Goal: Transaction & Acquisition: Purchase product/service

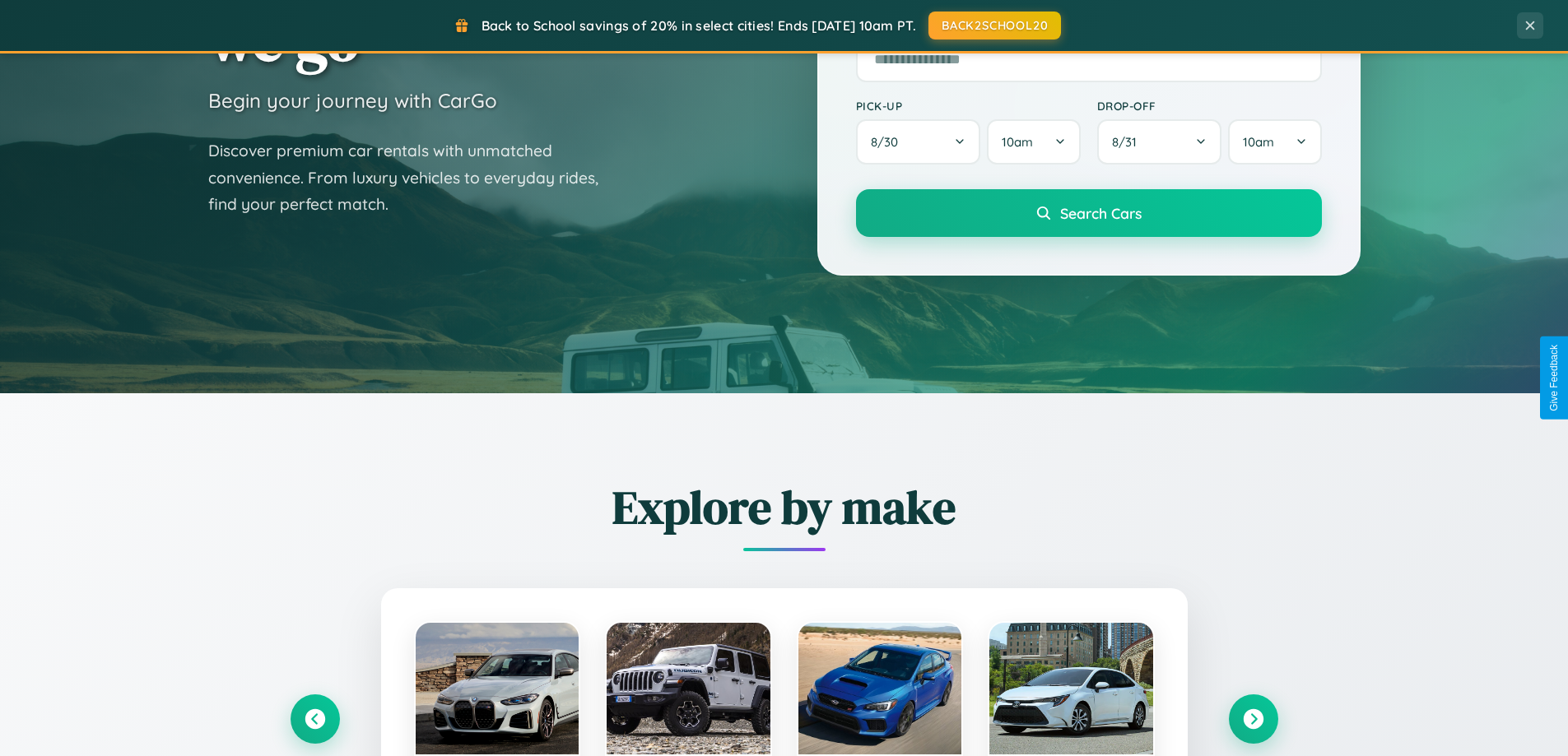
scroll to position [709, 0]
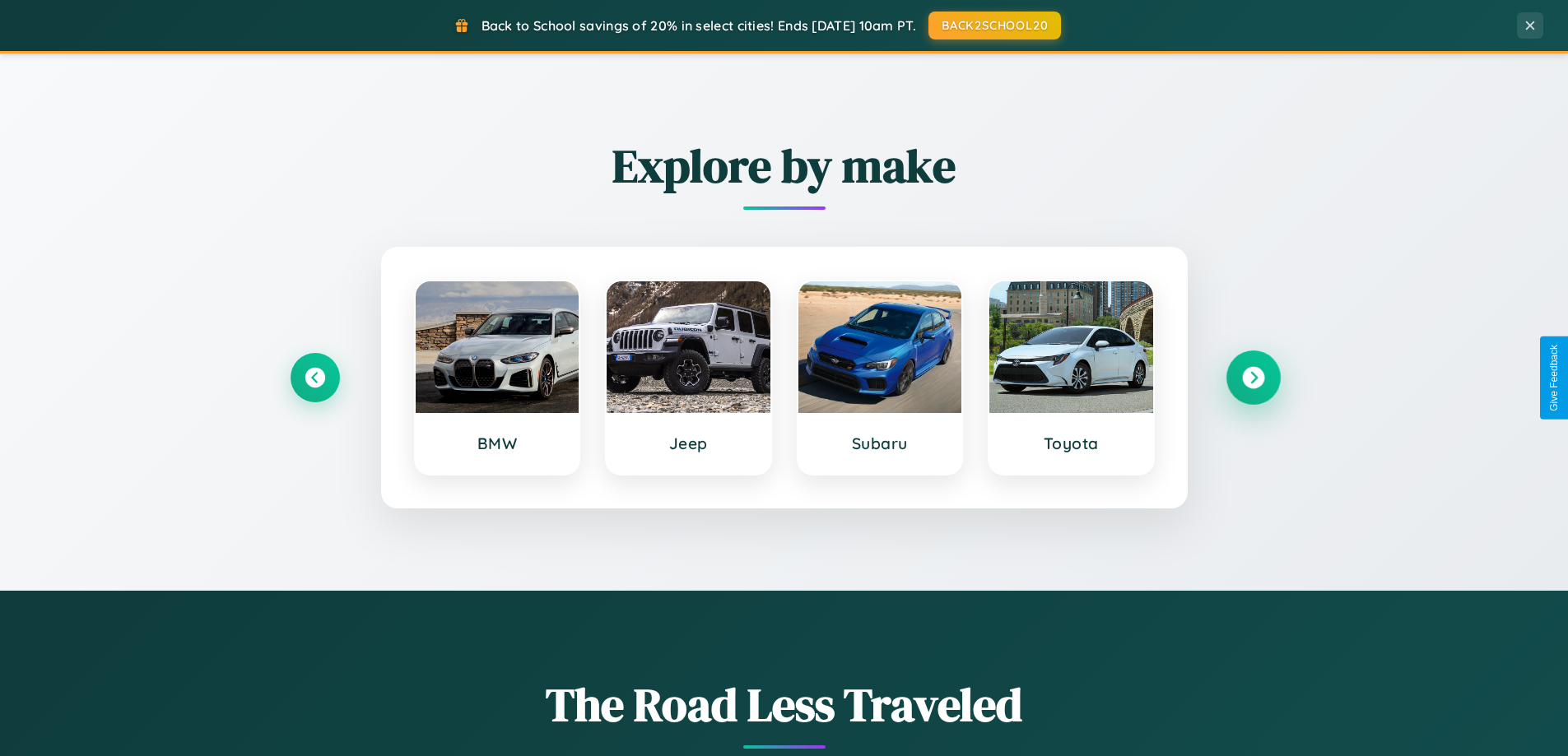
click at [1253, 378] on icon at bounding box center [1253, 378] width 22 height 22
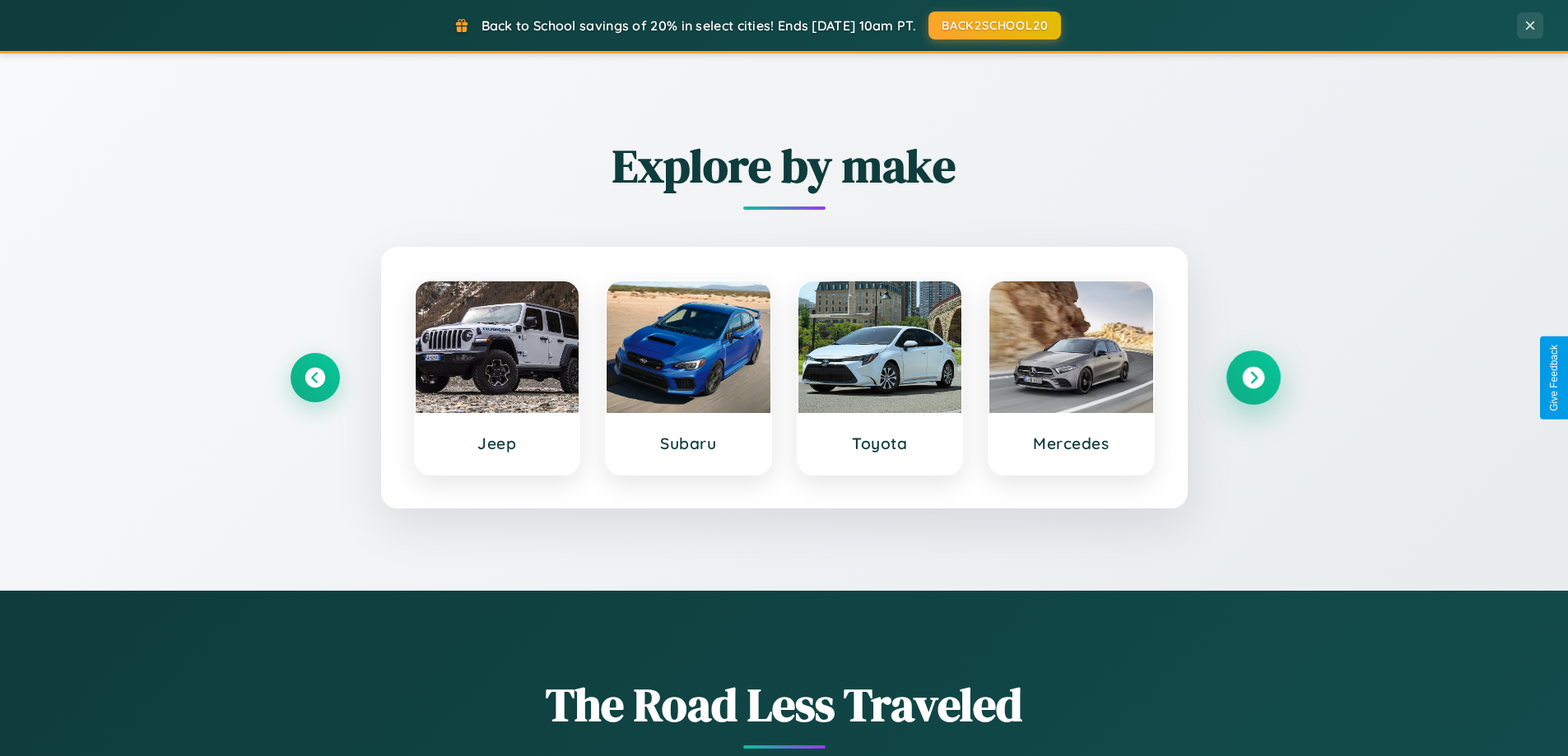
click at [1253, 378] on icon at bounding box center [1253, 378] width 22 height 22
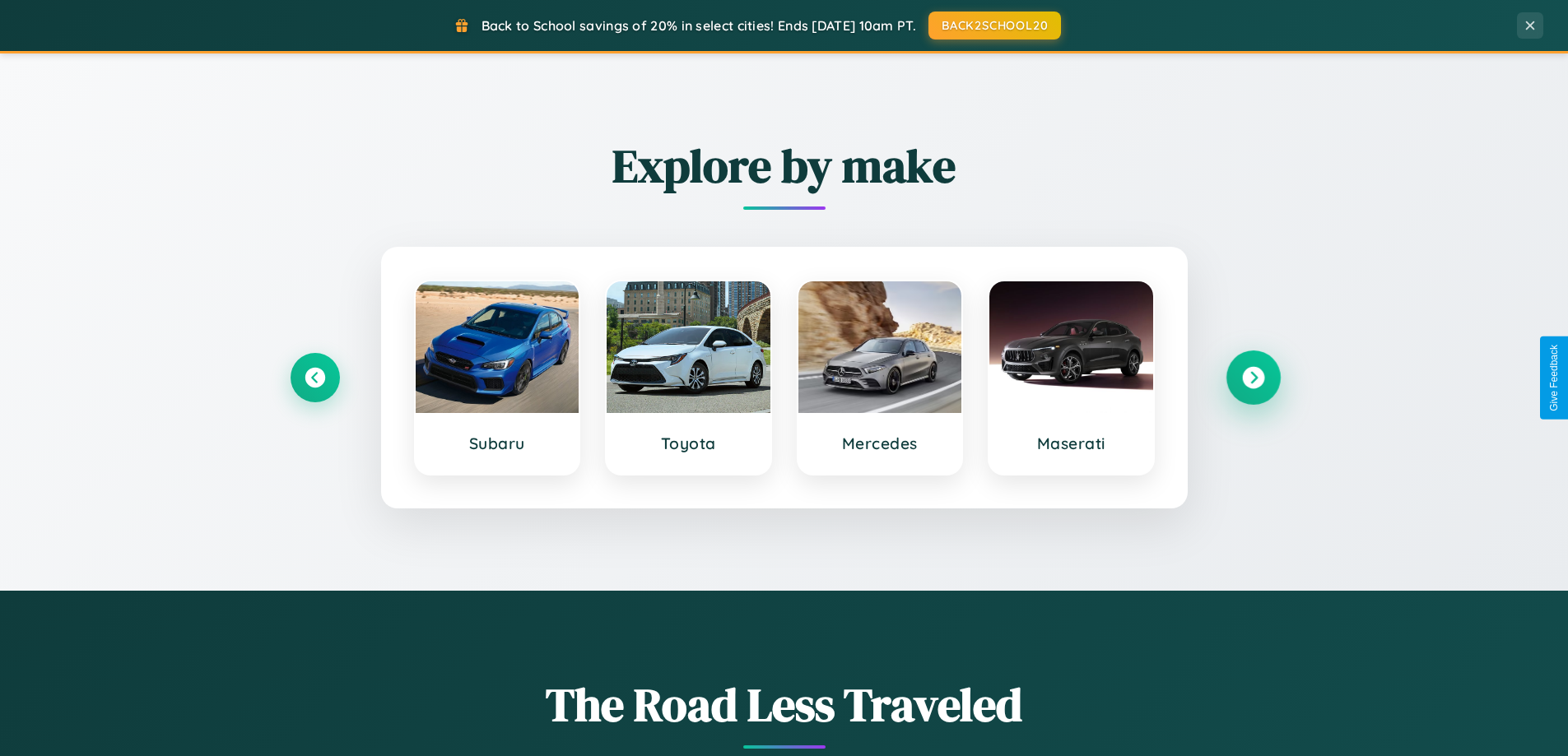
click at [1253, 378] on icon at bounding box center [1253, 378] width 22 height 22
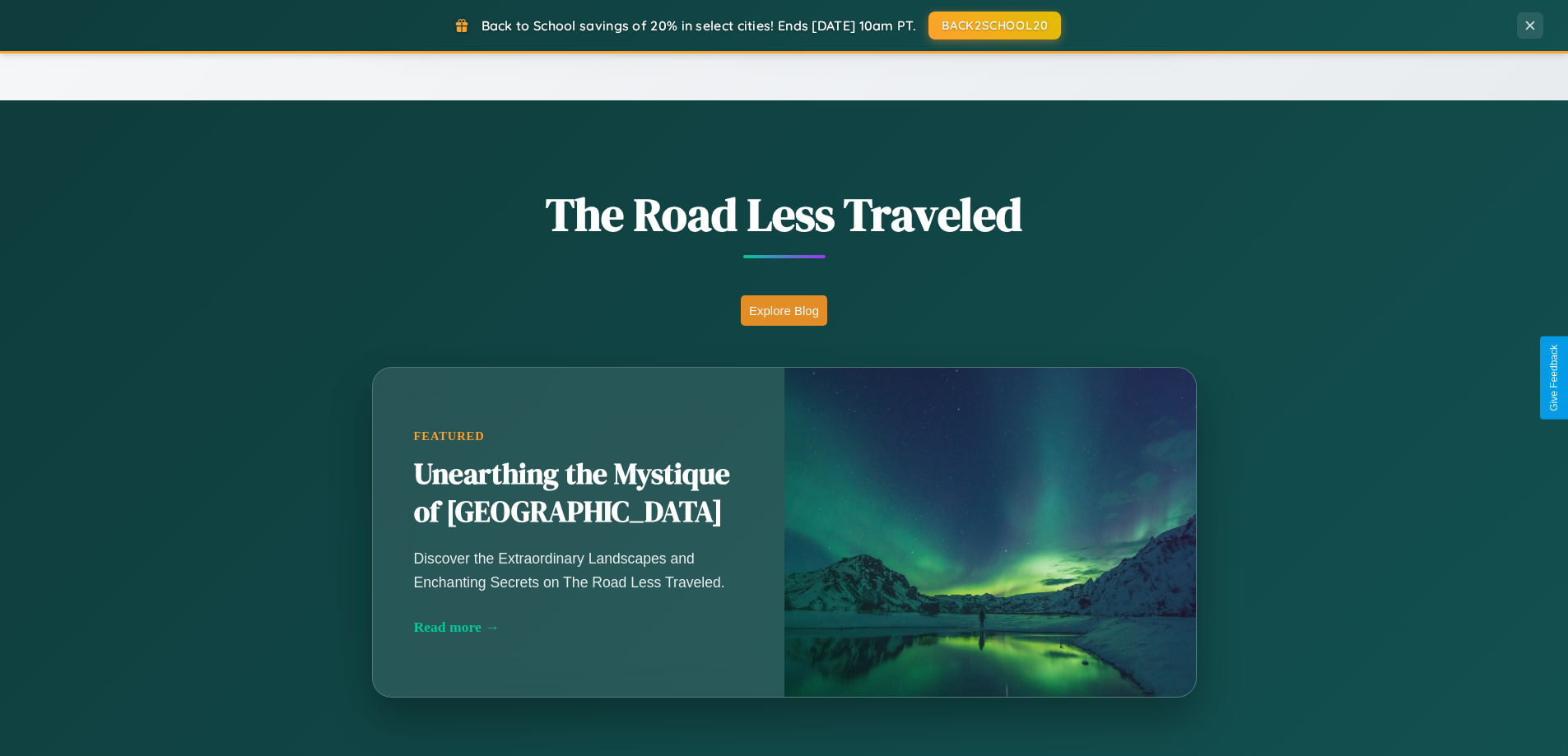
scroll to position [3165, 0]
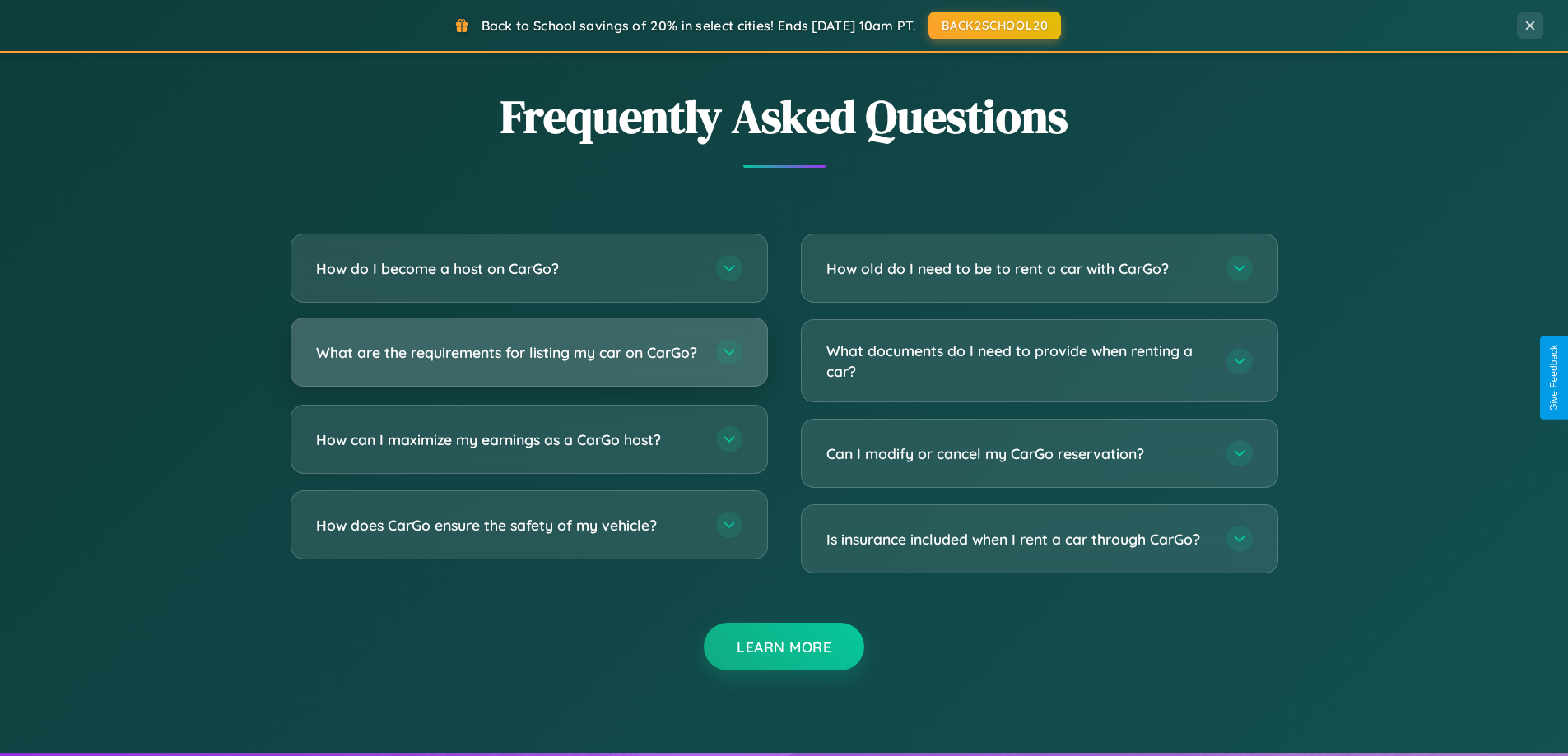
click at [528, 359] on h3 "What are the requirements for listing my car on CarGo?" at bounding box center [508, 352] width 384 height 21
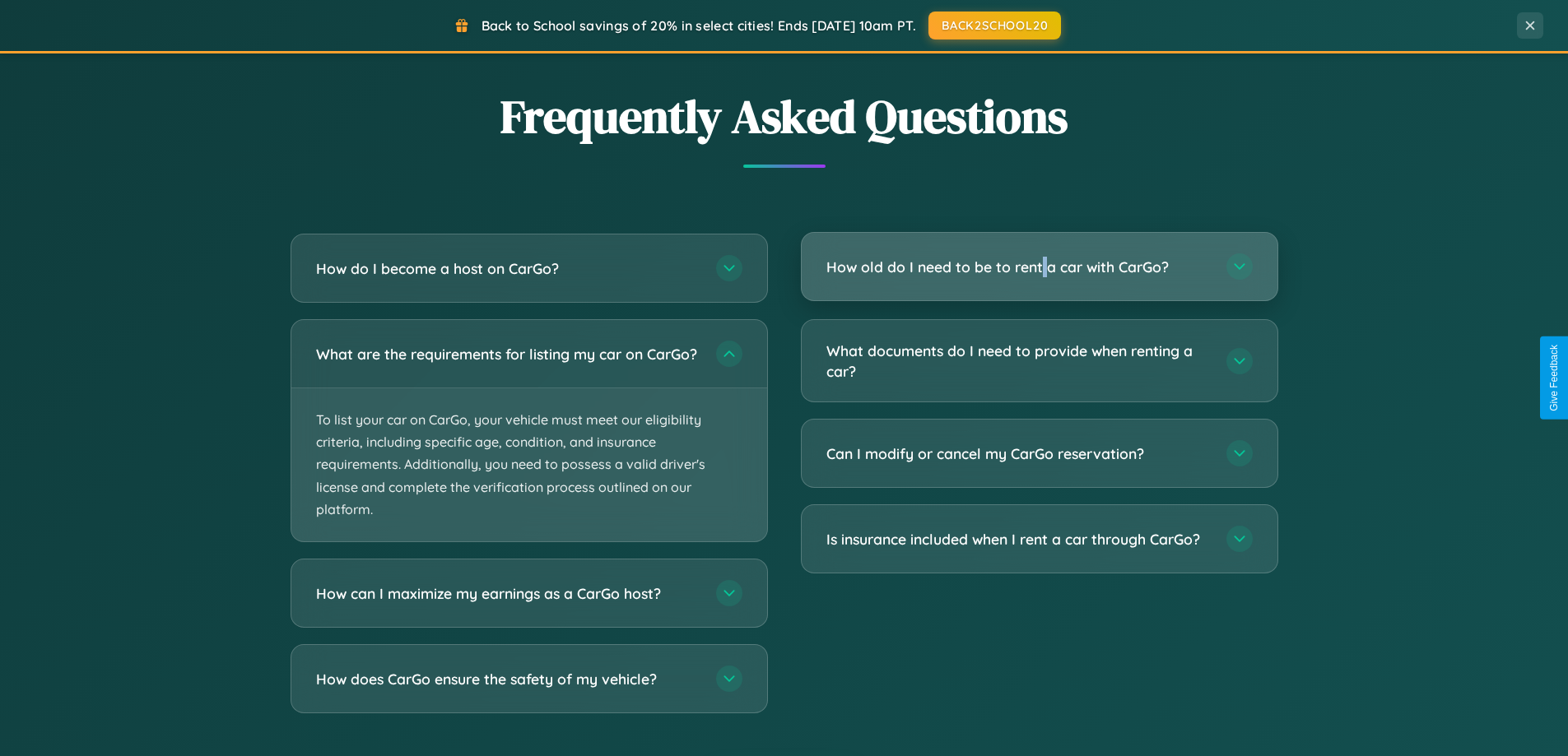
click at [1039, 267] on h3 "How old do I need to be to rent a car with CarGo?" at bounding box center [1018, 267] width 384 height 21
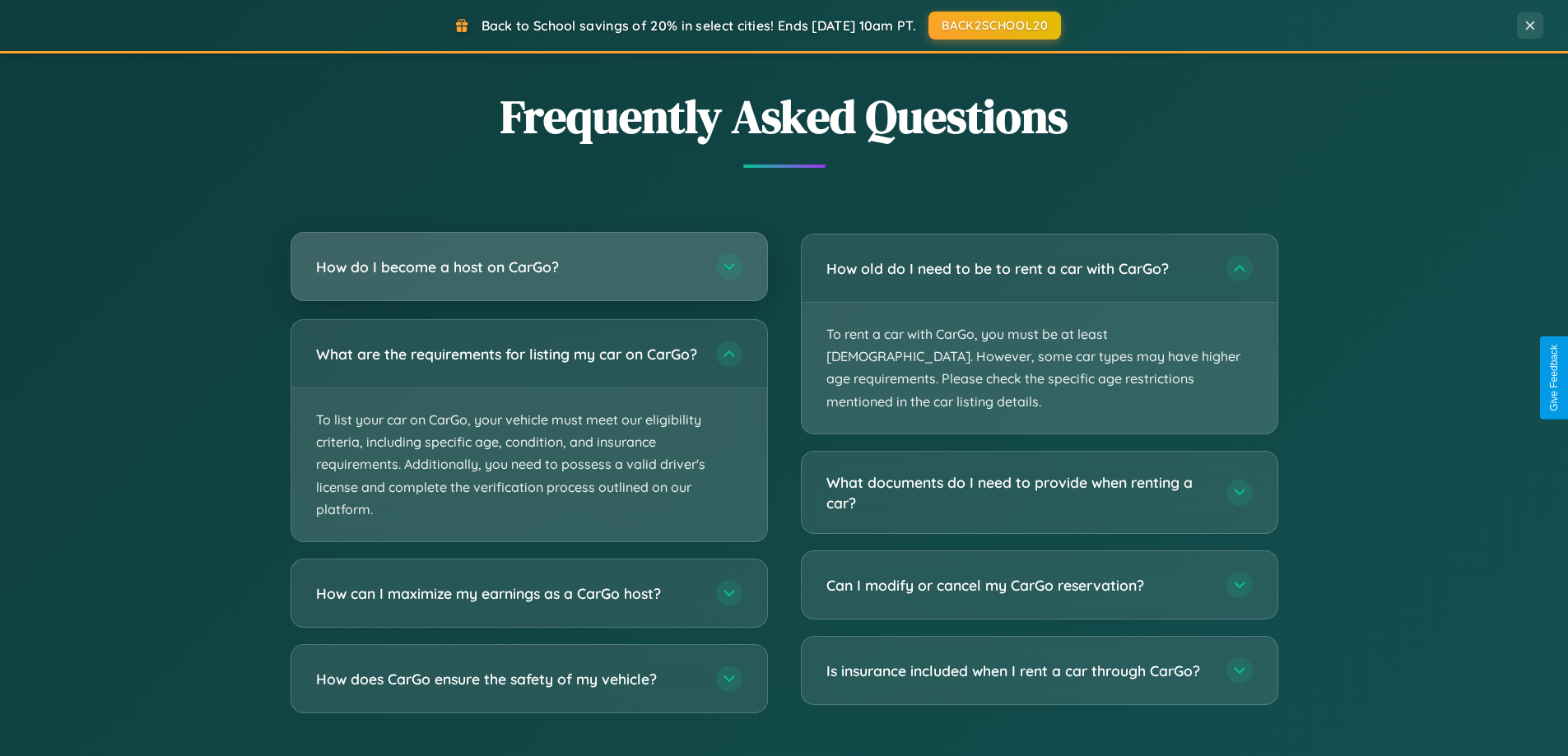
click at [528, 268] on h3 "How do I become a host on CarGo?" at bounding box center [508, 267] width 384 height 21
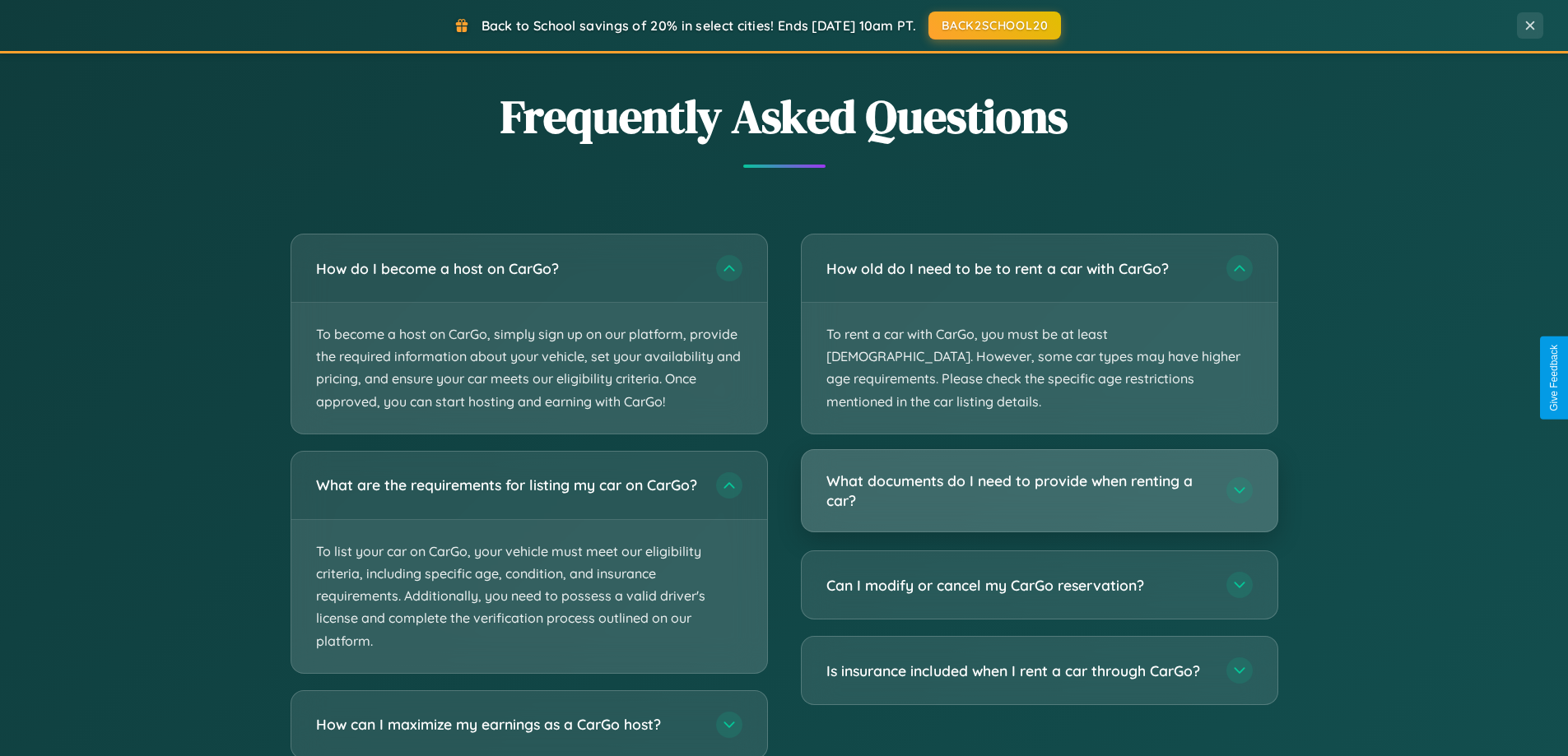
click at [1039, 471] on h3 "What documents do I need to provide when renting a car?" at bounding box center [1018, 490] width 384 height 40
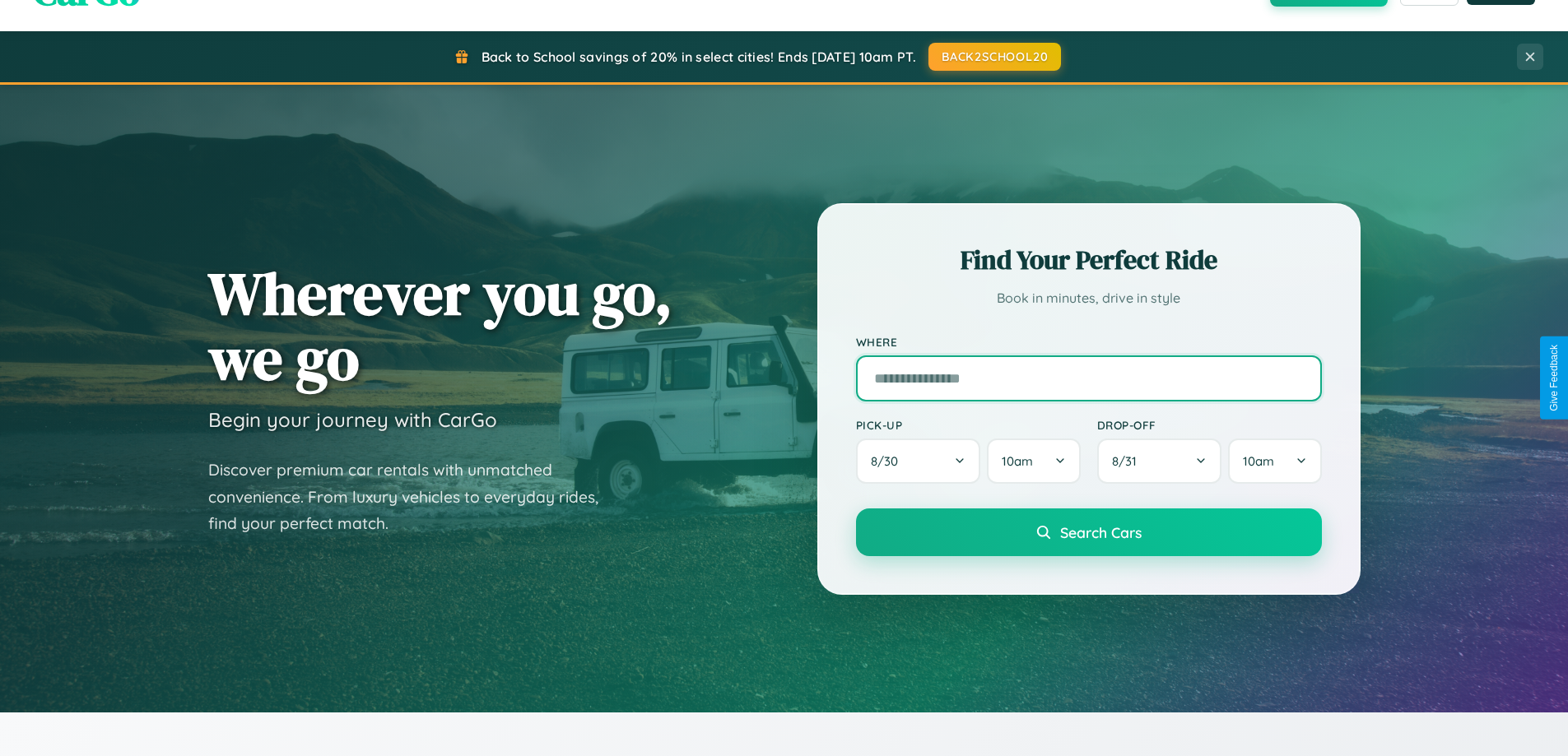
click at [1088, 378] on input "text" at bounding box center [1089, 378] width 466 height 46
type input "**********"
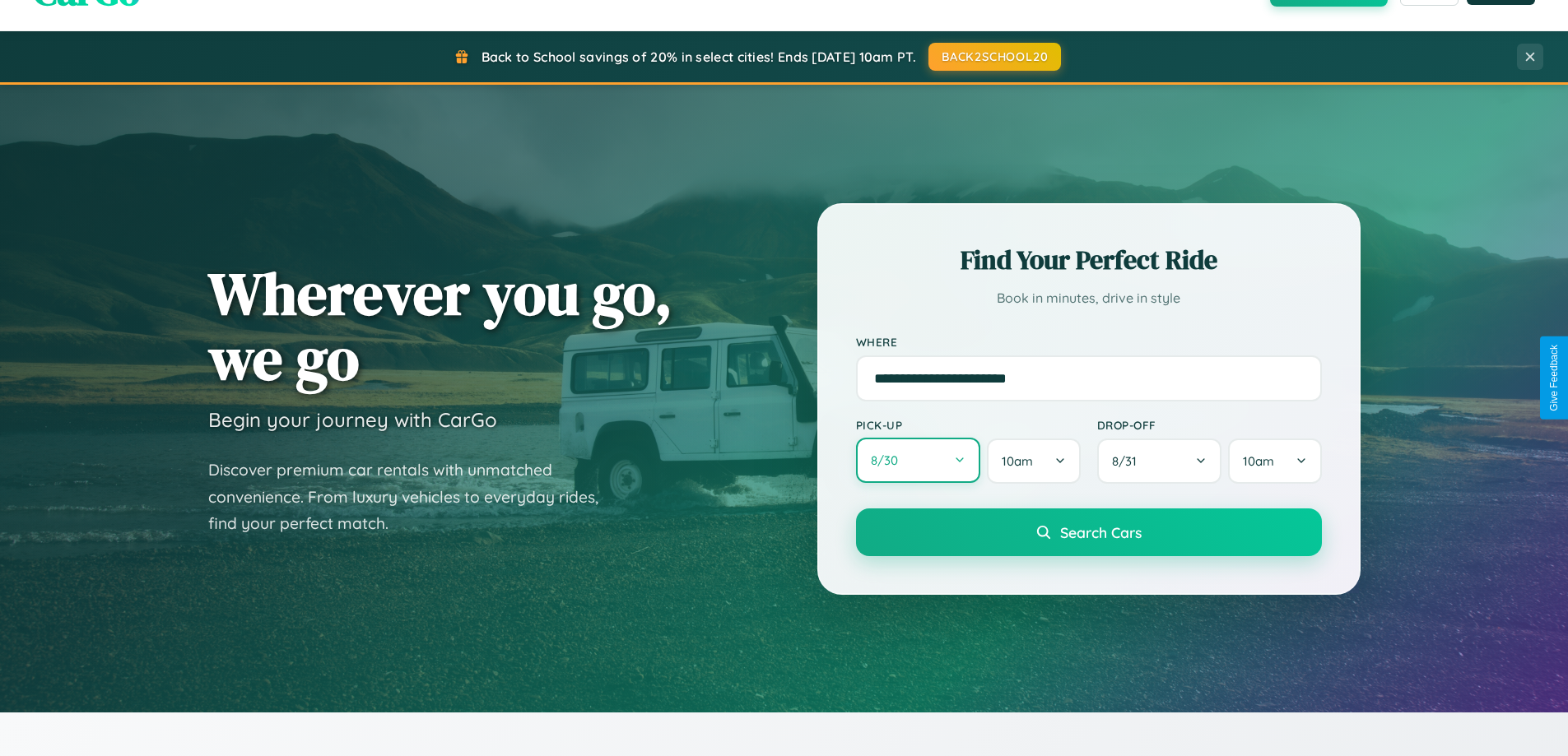
click at [918, 461] on button "8 / 30" at bounding box center [919, 460] width 125 height 45
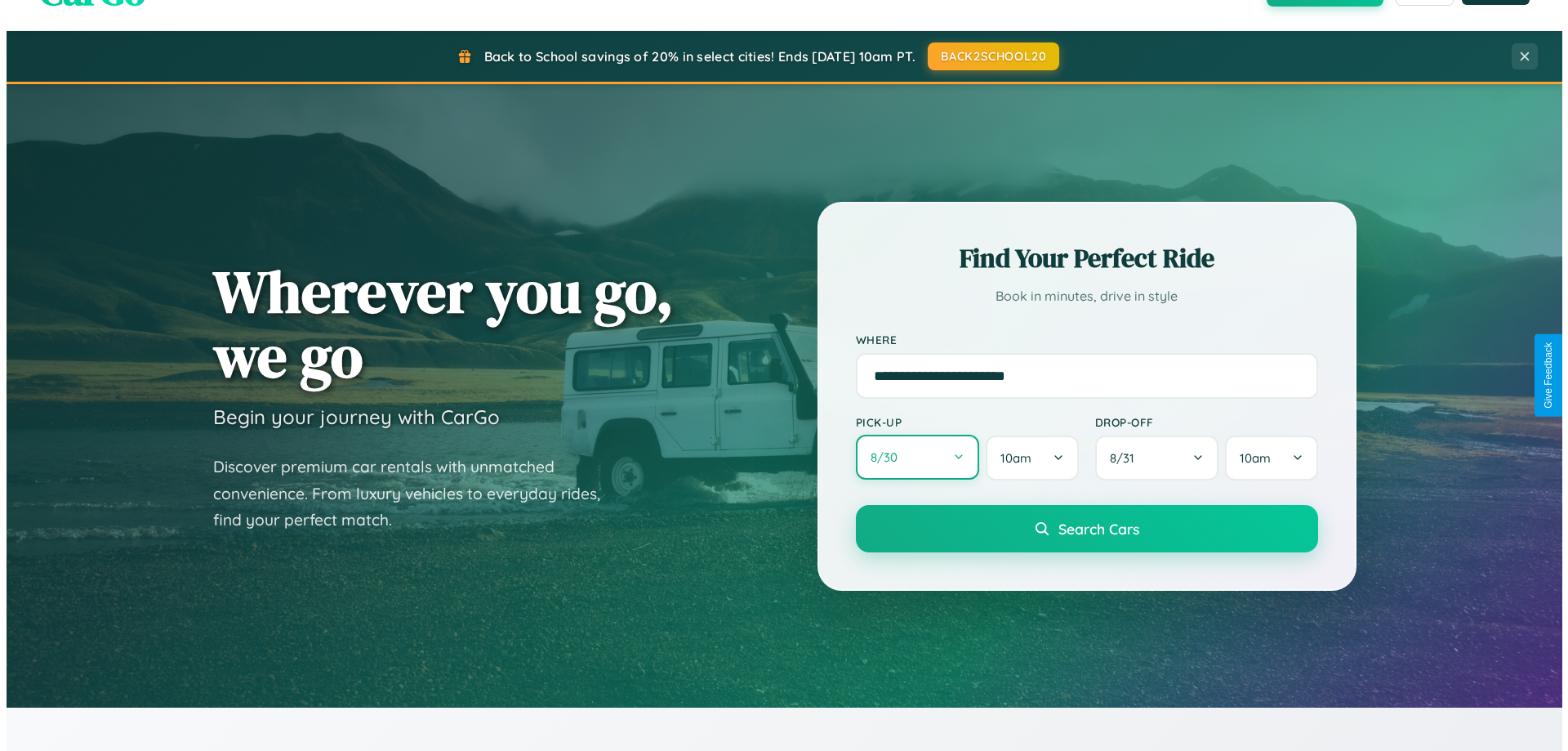
select select "*"
select select "****"
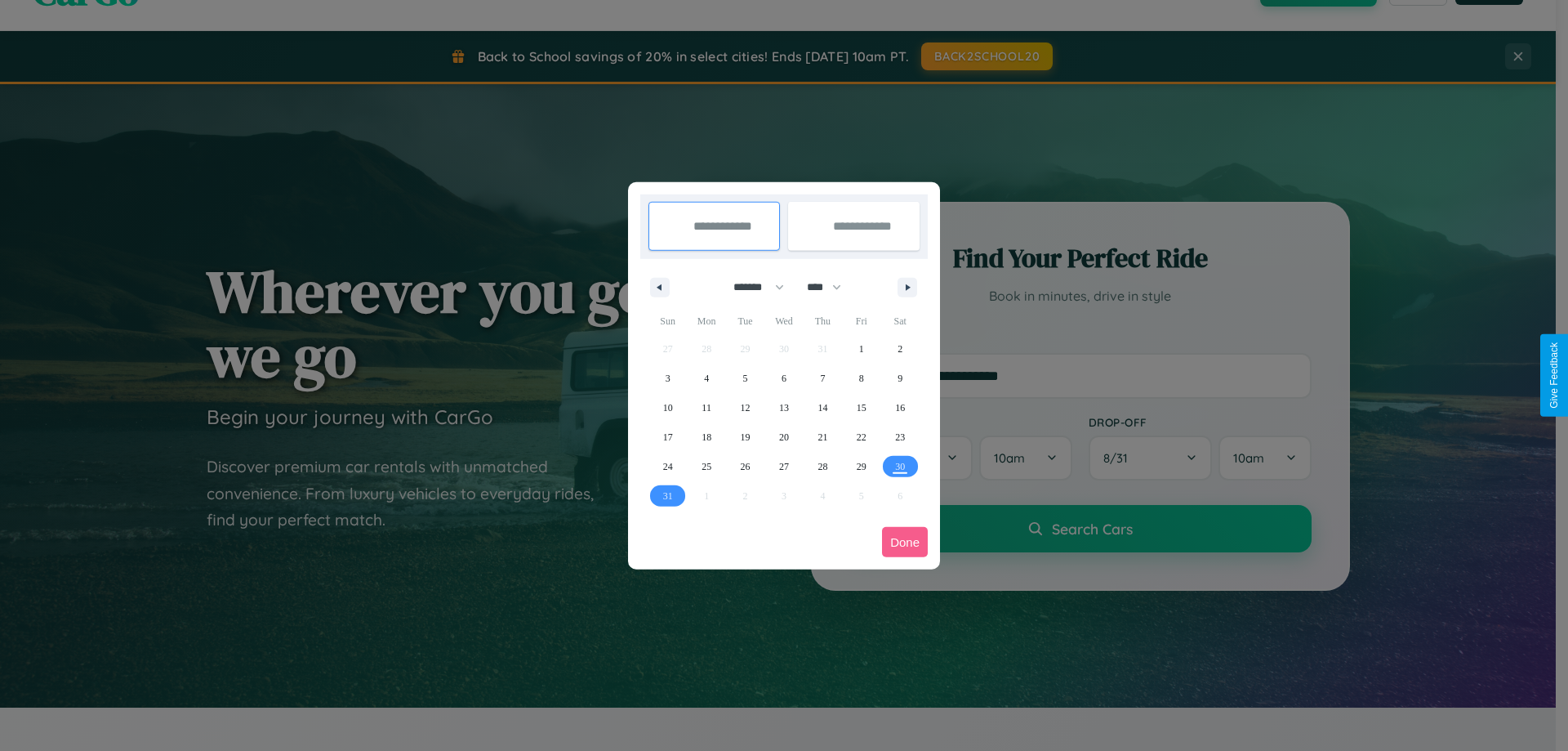
drag, startPoint x: 751, startPoint y: 287, endPoint x: 784, endPoint y: 328, distance: 52.6
click at [751, 287] on select "******* ******** ***** ***** *** **** **** ****** ********* ******* ******** **…" at bounding box center [755, 287] width 69 height 27
select select "**"
click at [745, 378] on span "4" at bounding box center [746, 378] width 5 height 29
type input "**********"
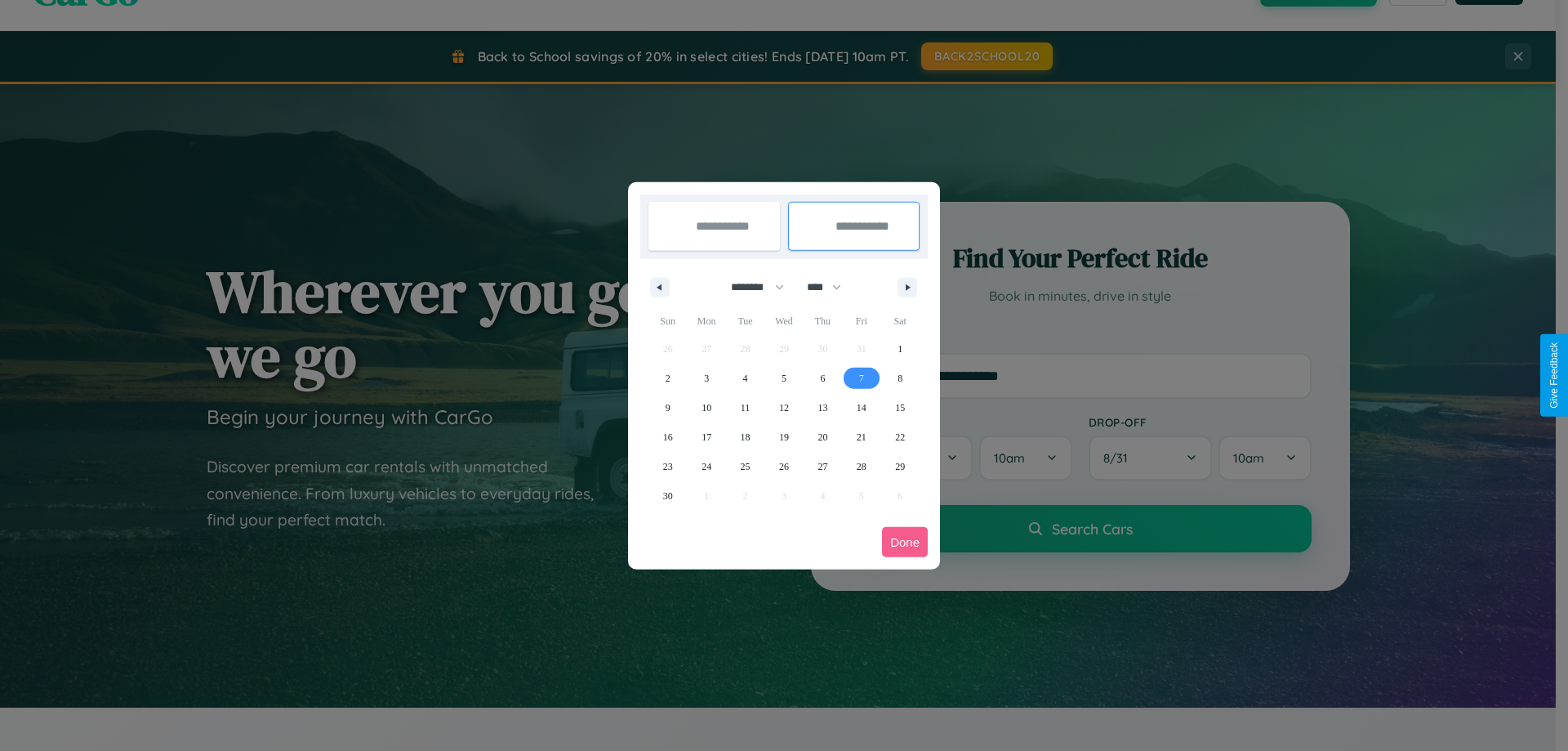
click at [861, 378] on span "7" at bounding box center [862, 378] width 5 height 29
type input "**********"
click at [905, 542] on button "Done" at bounding box center [905, 542] width 46 height 30
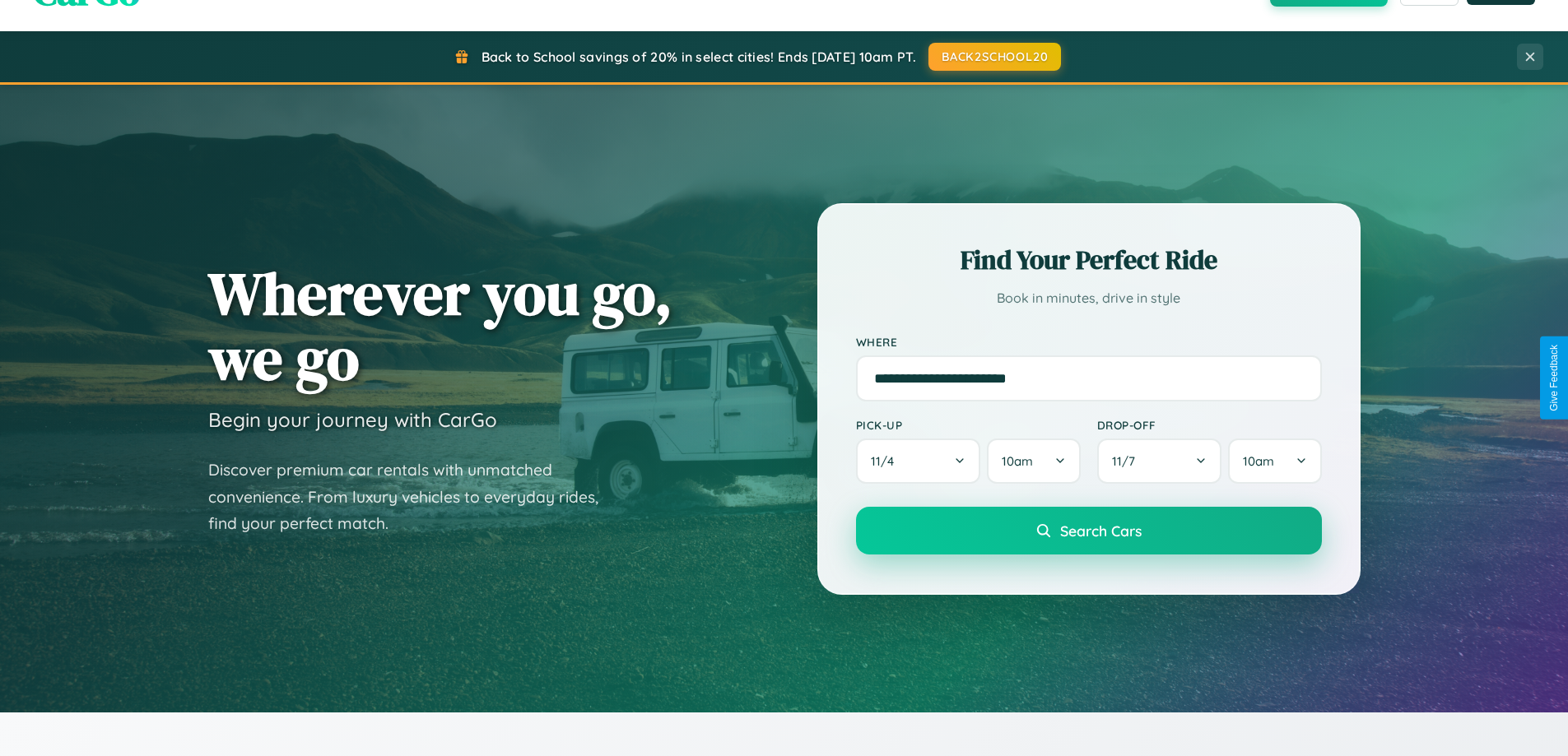
click at [1088, 531] on span "Search Cars" at bounding box center [1100, 531] width 81 height 18
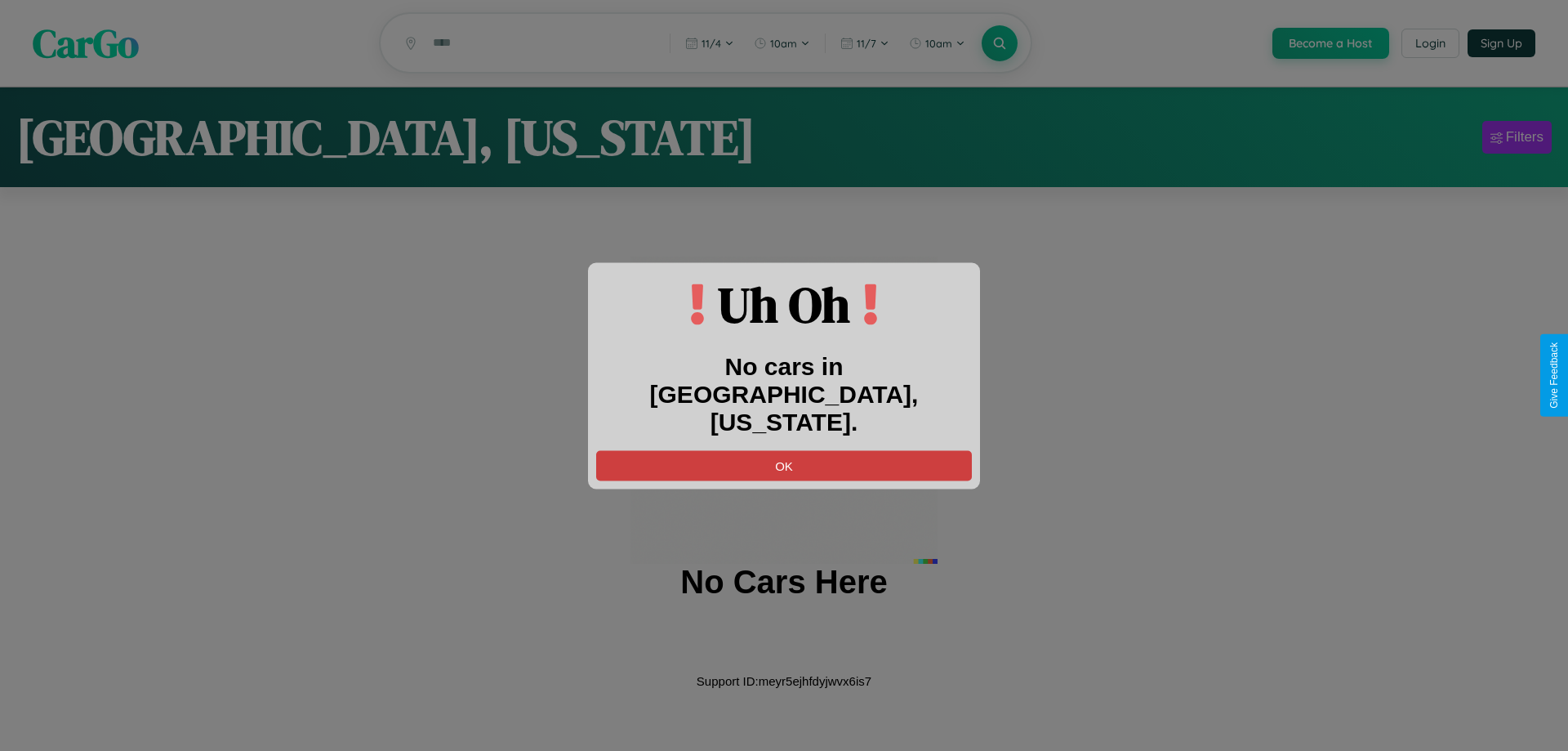
click at [784, 451] on button "OK" at bounding box center [784, 465] width 376 height 30
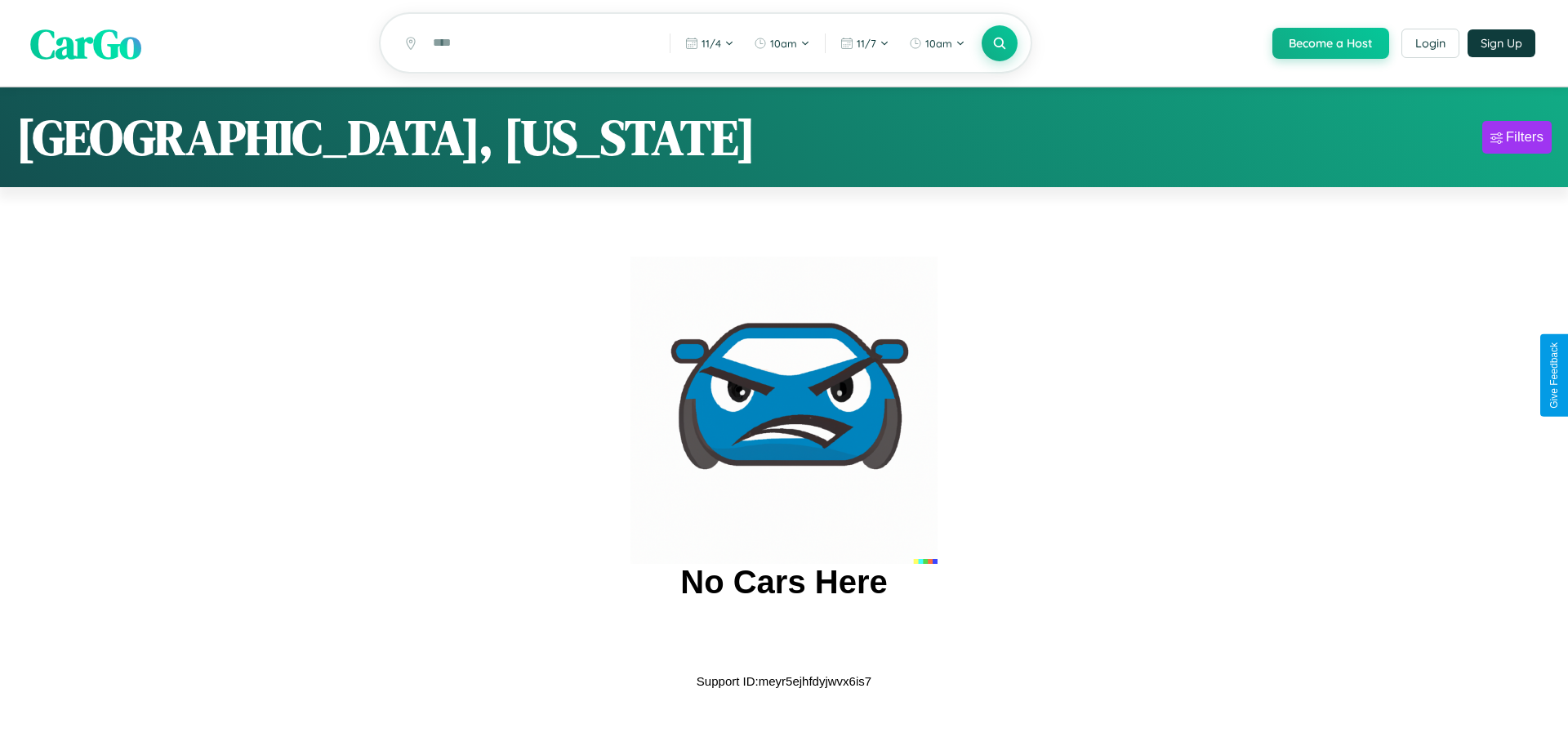
click at [86, 44] on span "CarGo" at bounding box center [86, 42] width 111 height 56
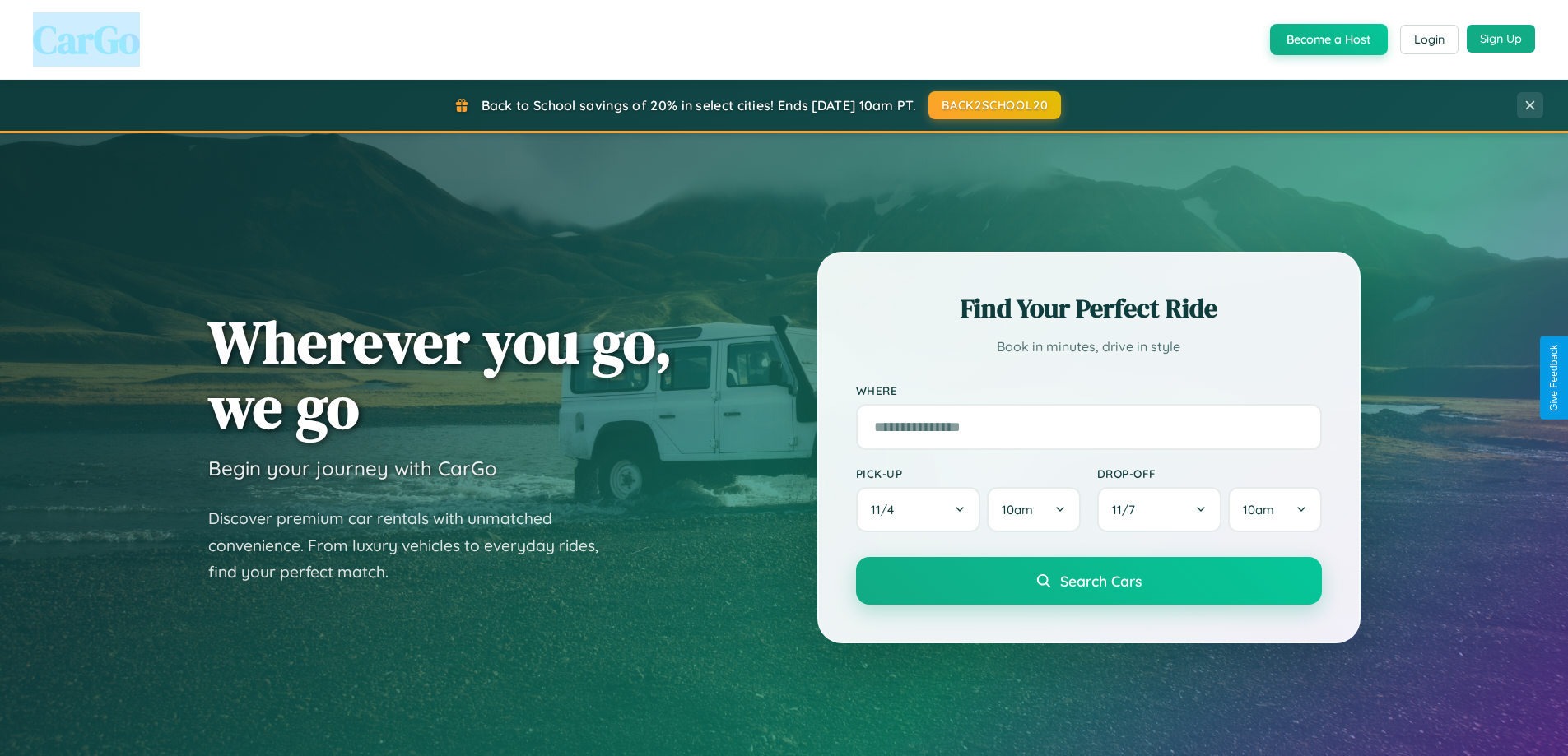
click at [1501, 39] on button "Sign Up" at bounding box center [1501, 39] width 68 height 28
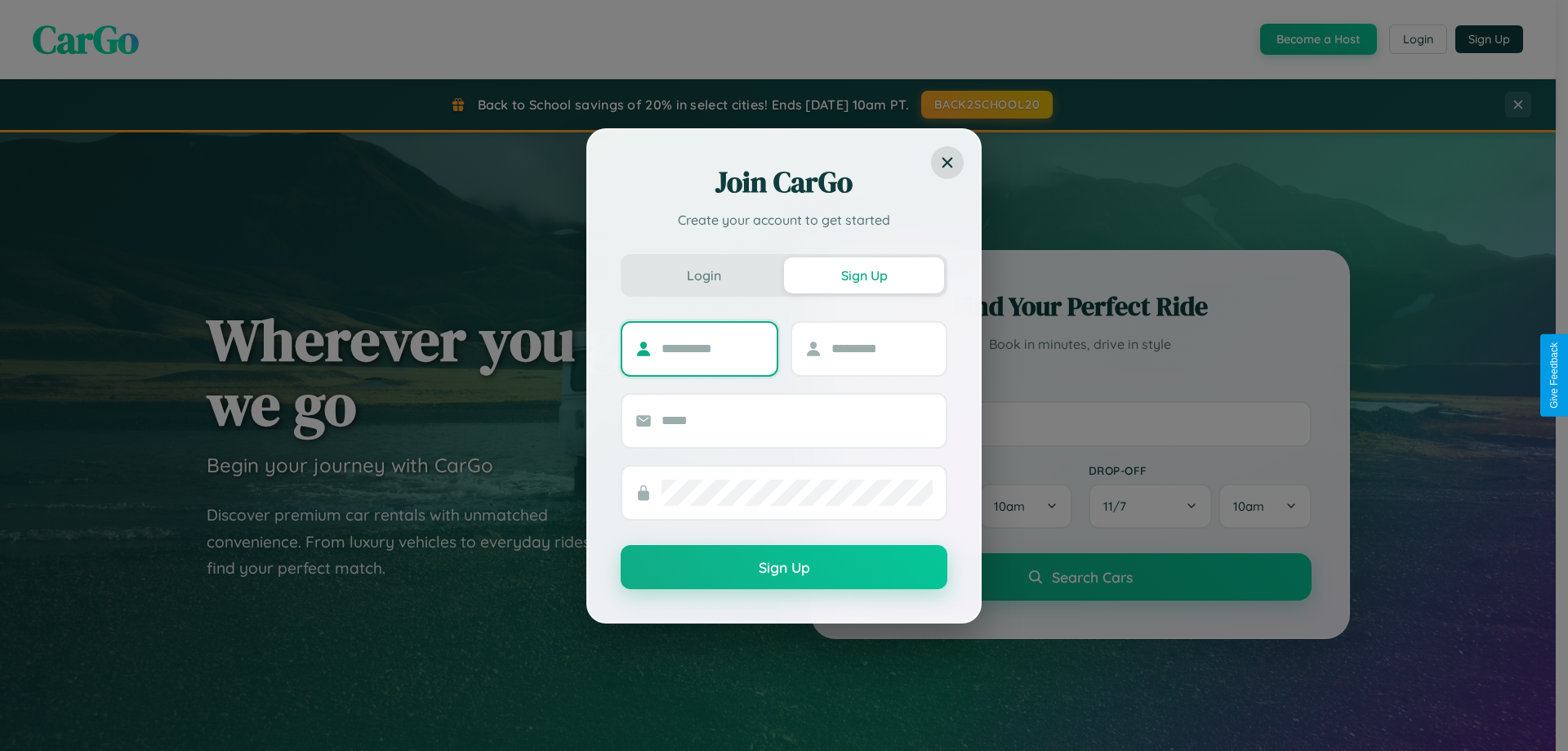
click at [712, 348] on input "text" at bounding box center [712, 349] width 102 height 26
type input "******"
click at [881, 348] on input "text" at bounding box center [882, 349] width 102 height 26
type input "******"
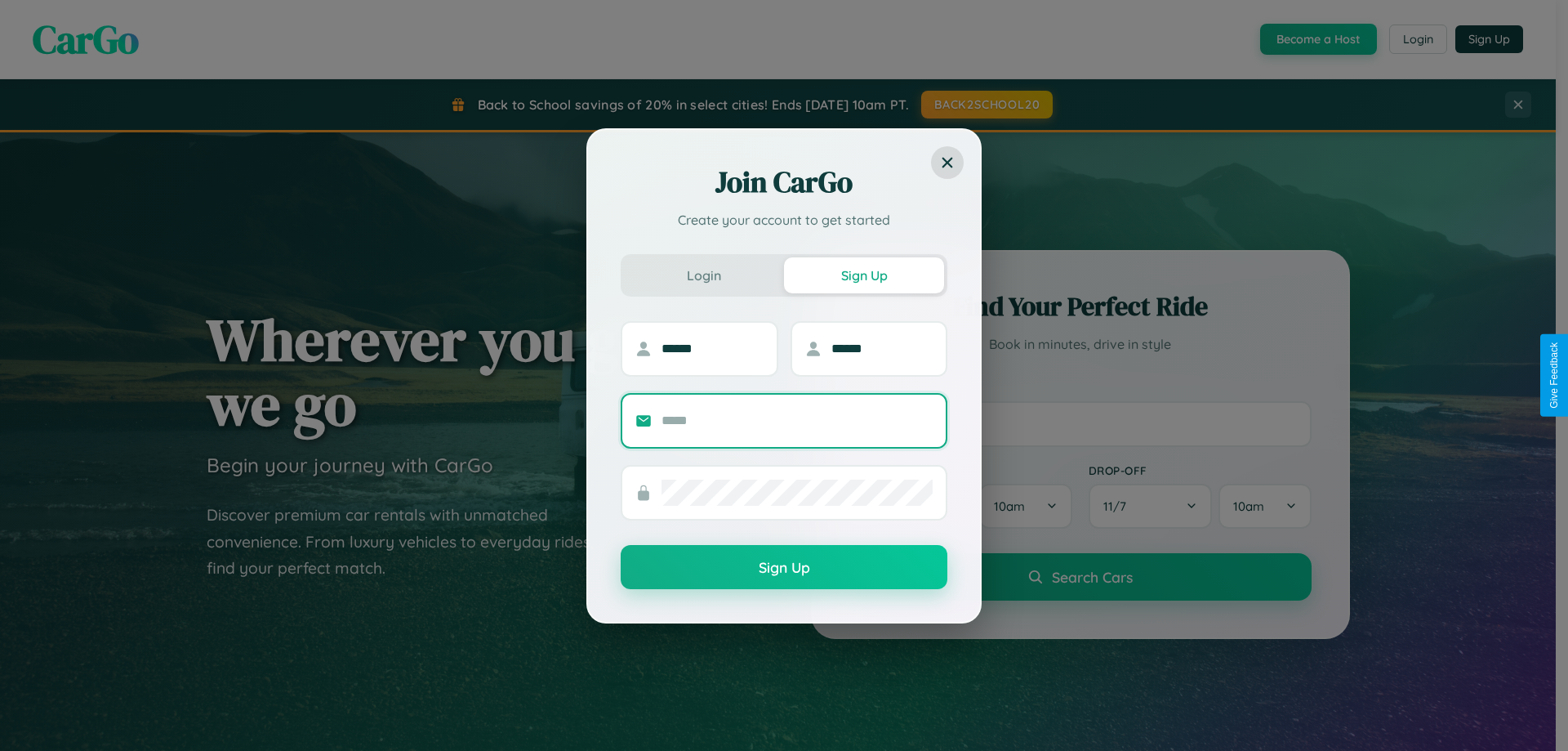
click at [797, 420] on input "text" at bounding box center [797, 421] width 271 height 26
type input "**********"
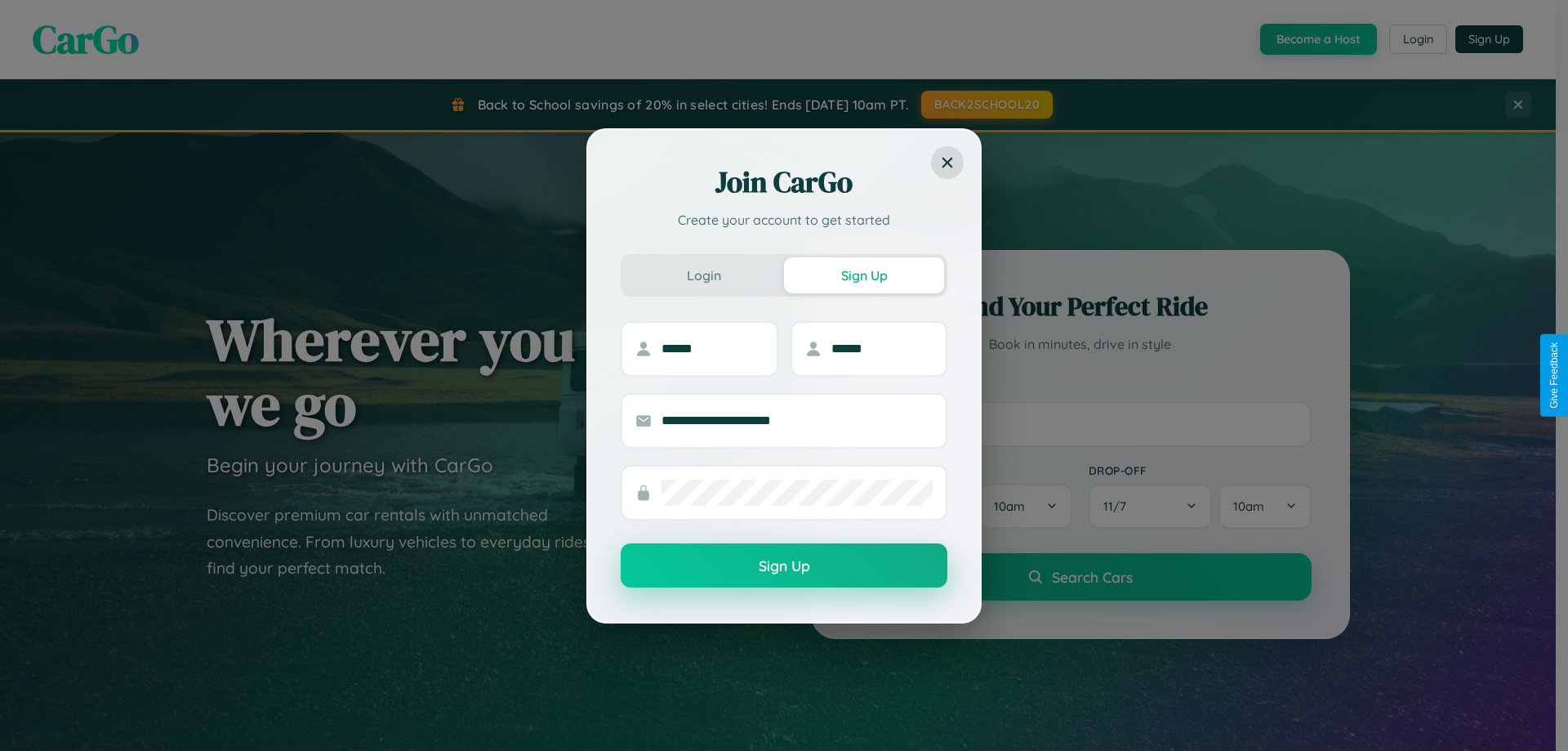
click at [784, 565] on button "Sign Up" at bounding box center [784, 565] width 327 height 44
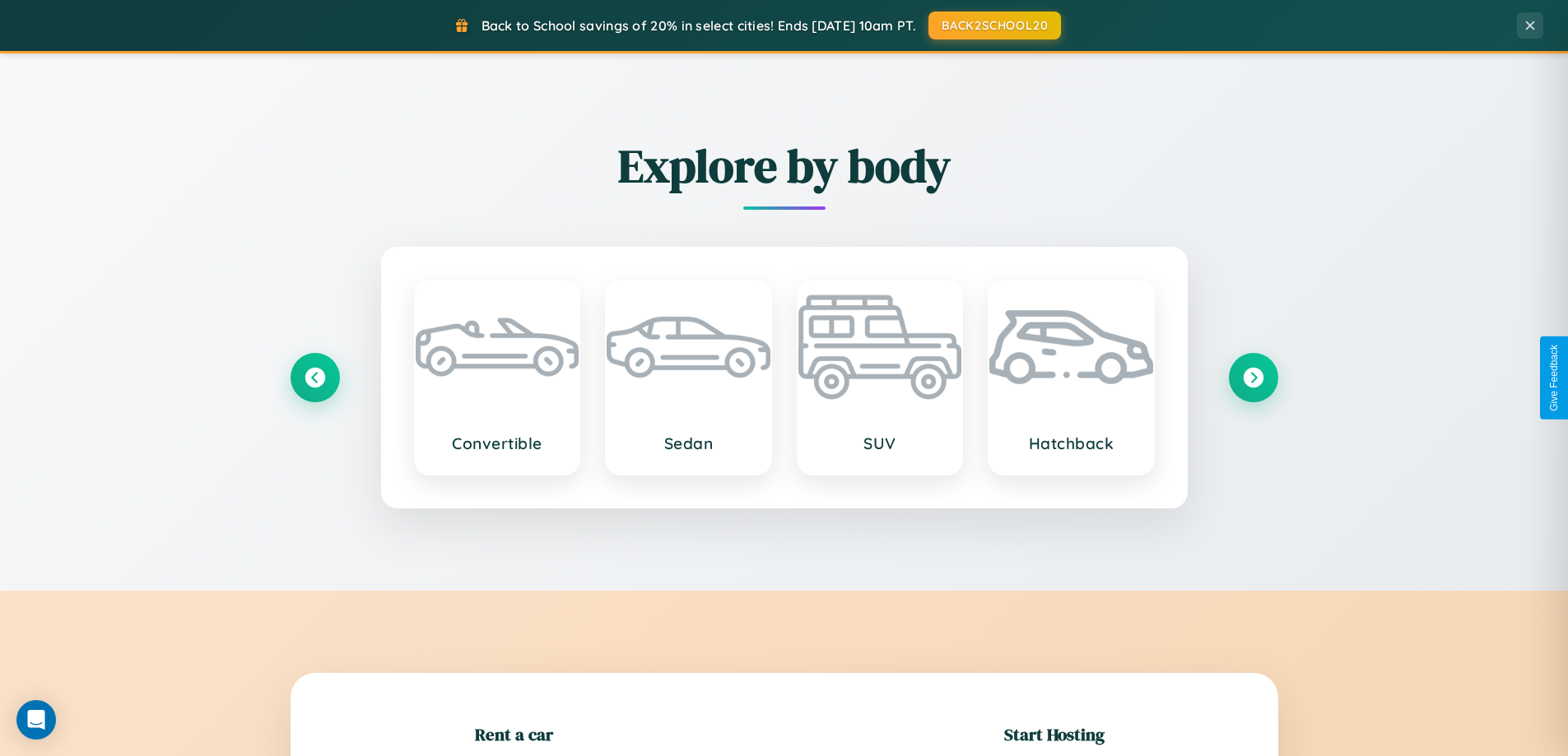
scroll to position [355, 0]
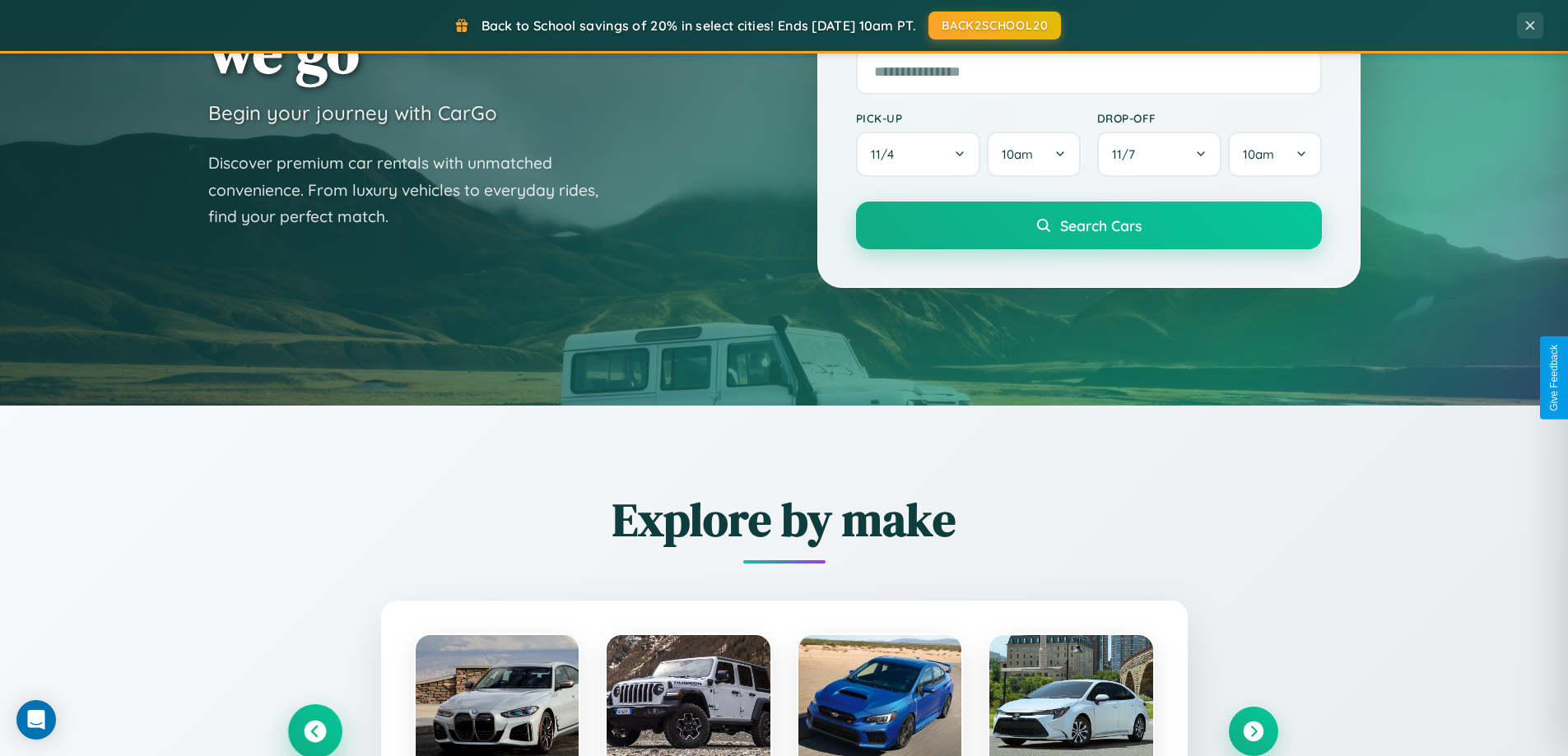
click at [314, 731] on icon at bounding box center [314, 731] width 22 height 22
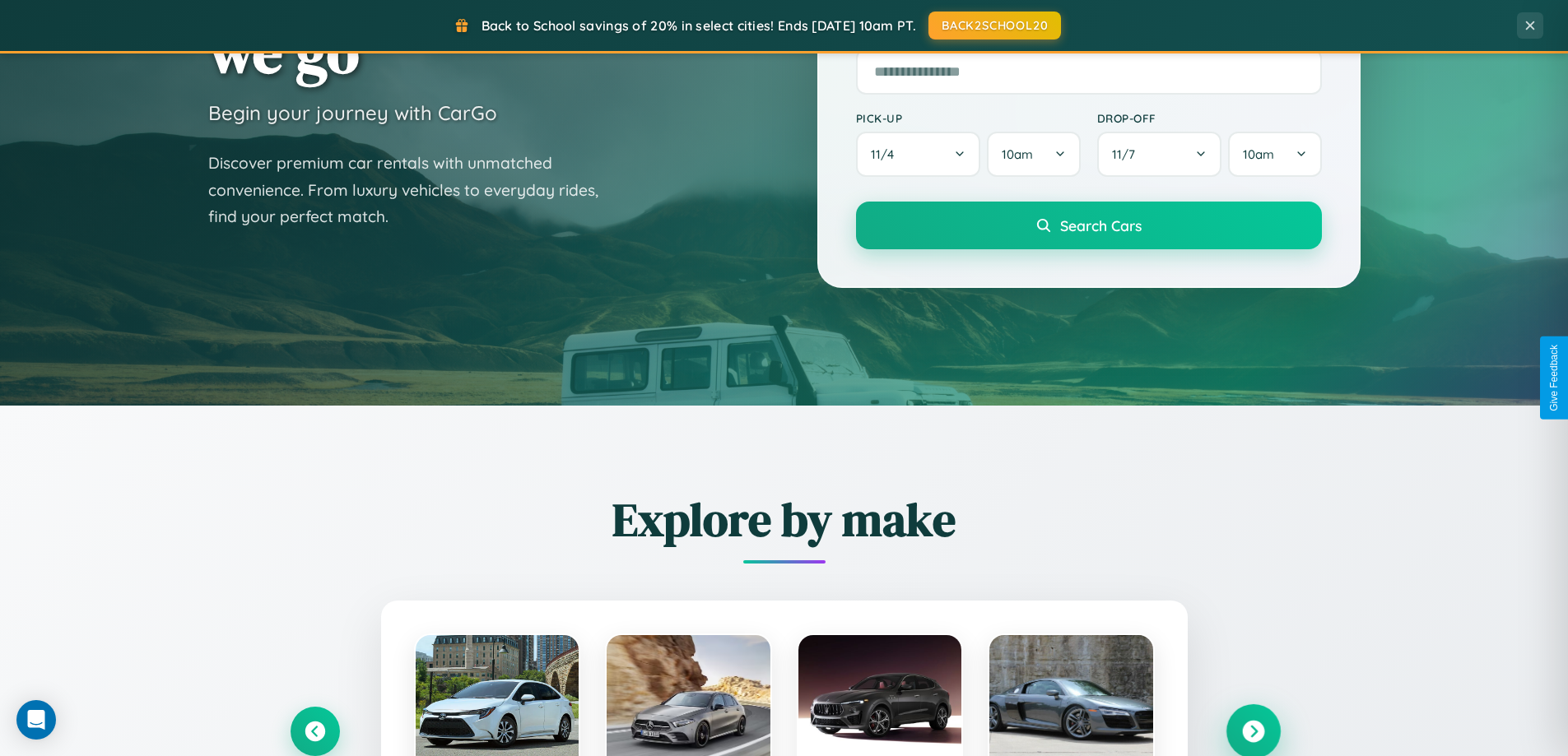
click at [1253, 730] on icon at bounding box center [1253, 731] width 22 height 22
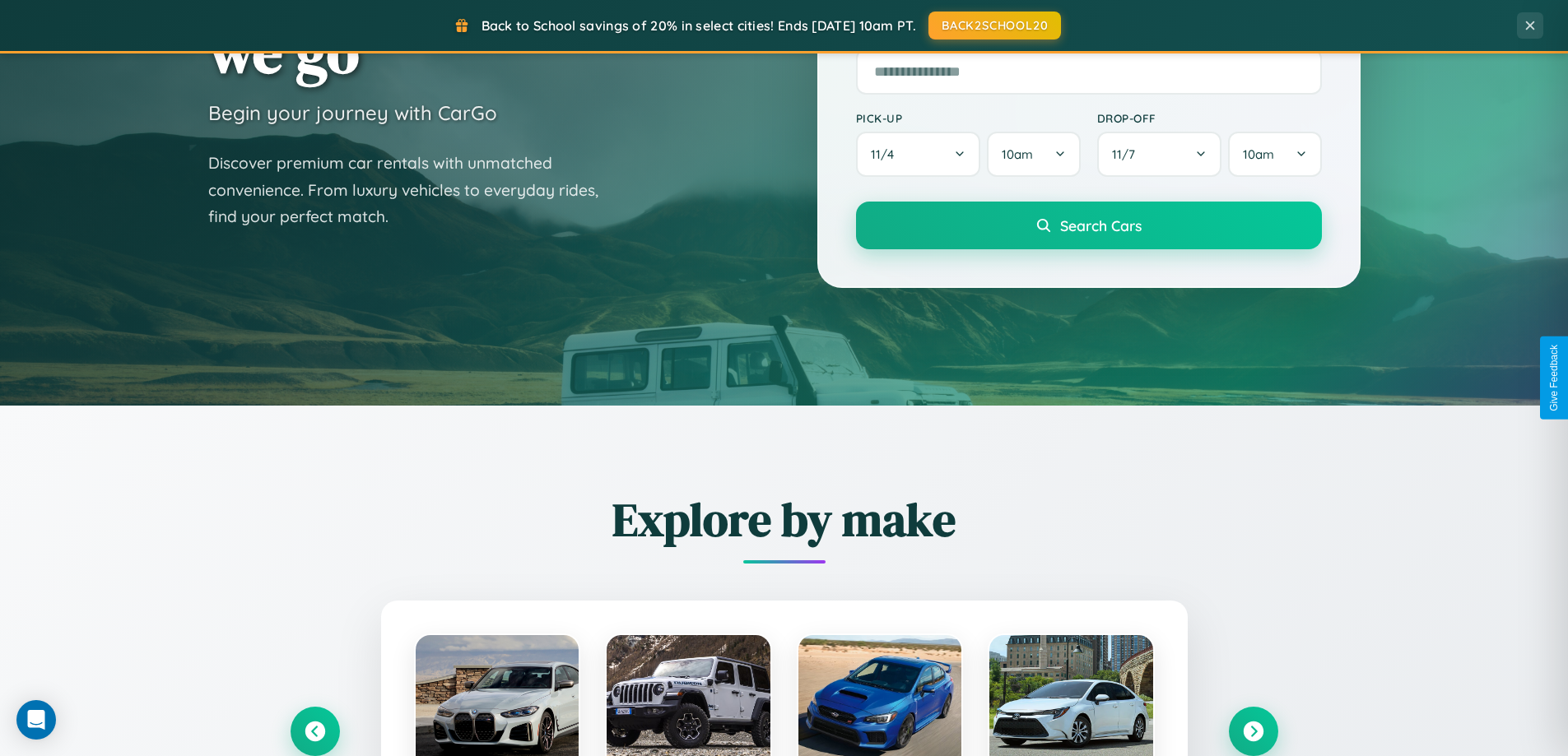
scroll to position [1647, 0]
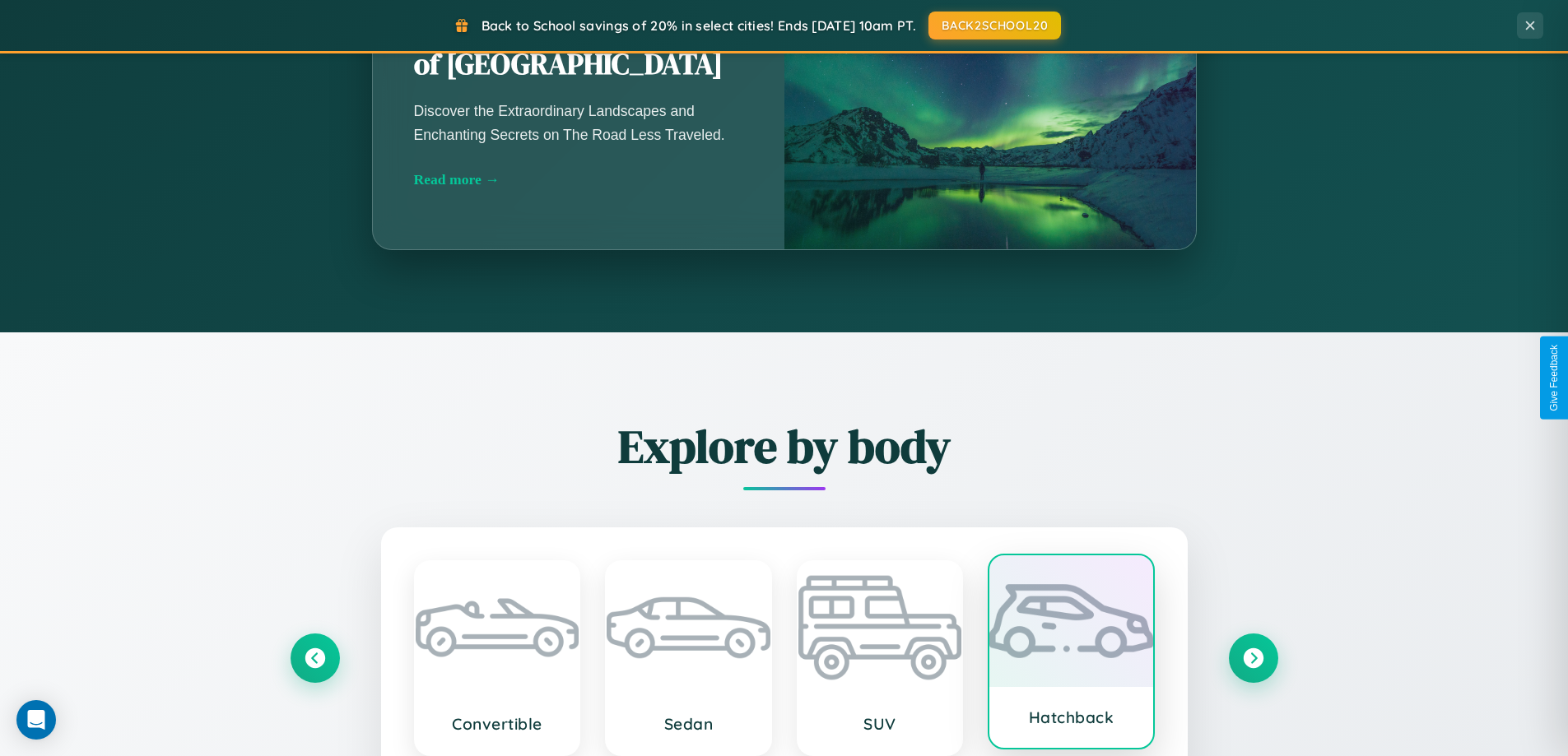
click at [1071, 652] on div at bounding box center [1071, 621] width 164 height 132
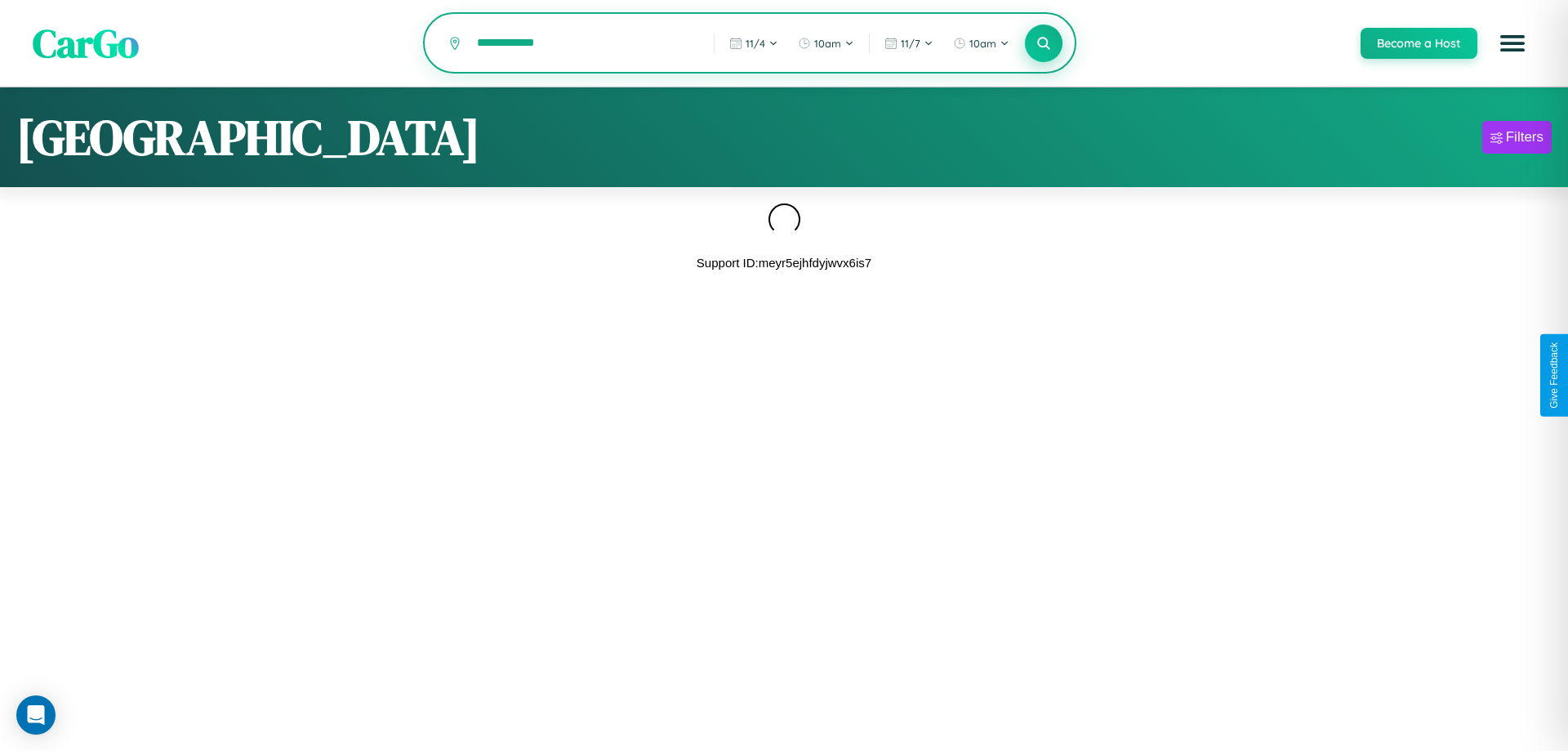
type input "**********"
click at [1043, 44] on icon at bounding box center [1043, 42] width 16 height 16
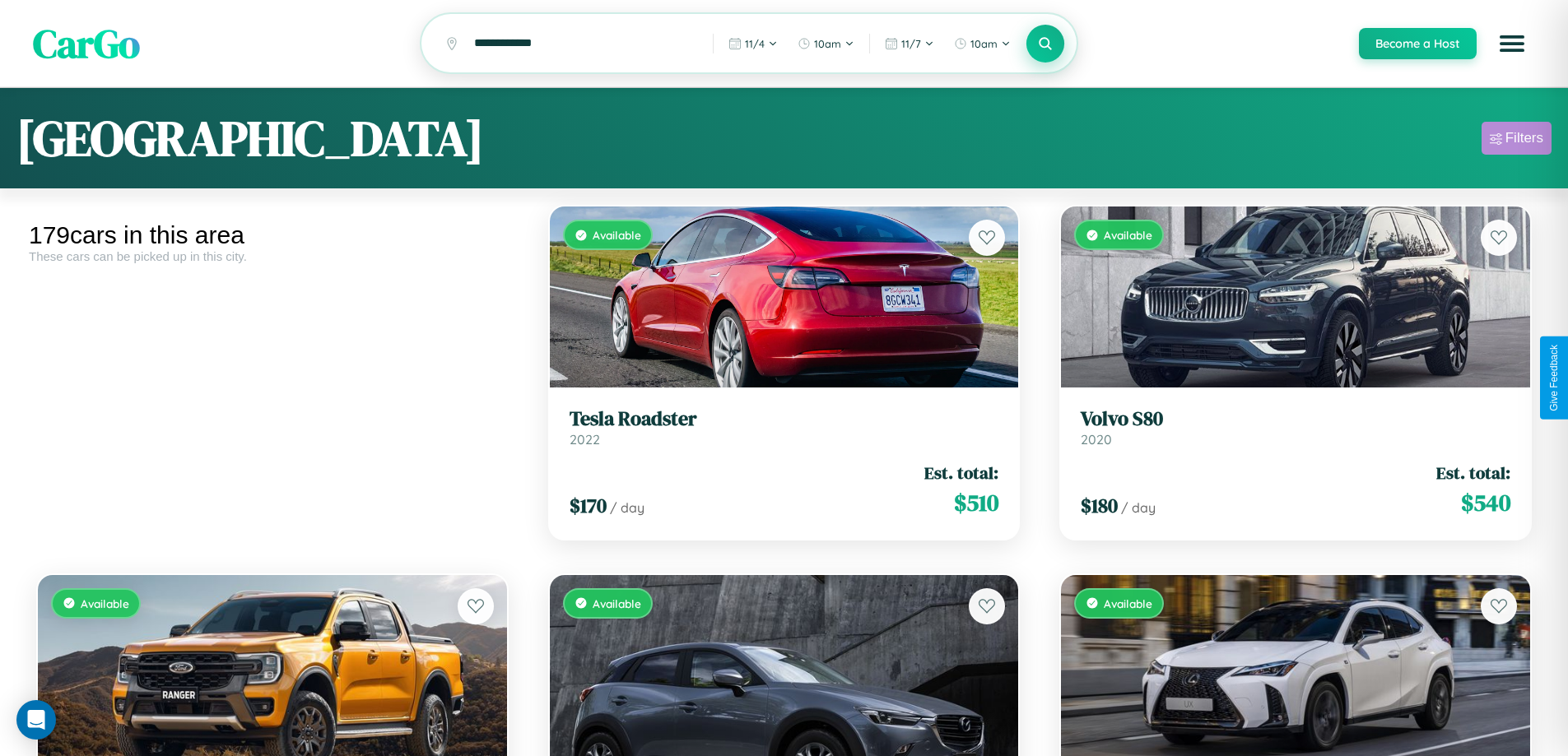
click at [1516, 141] on div "Filters" at bounding box center [1524, 138] width 38 height 16
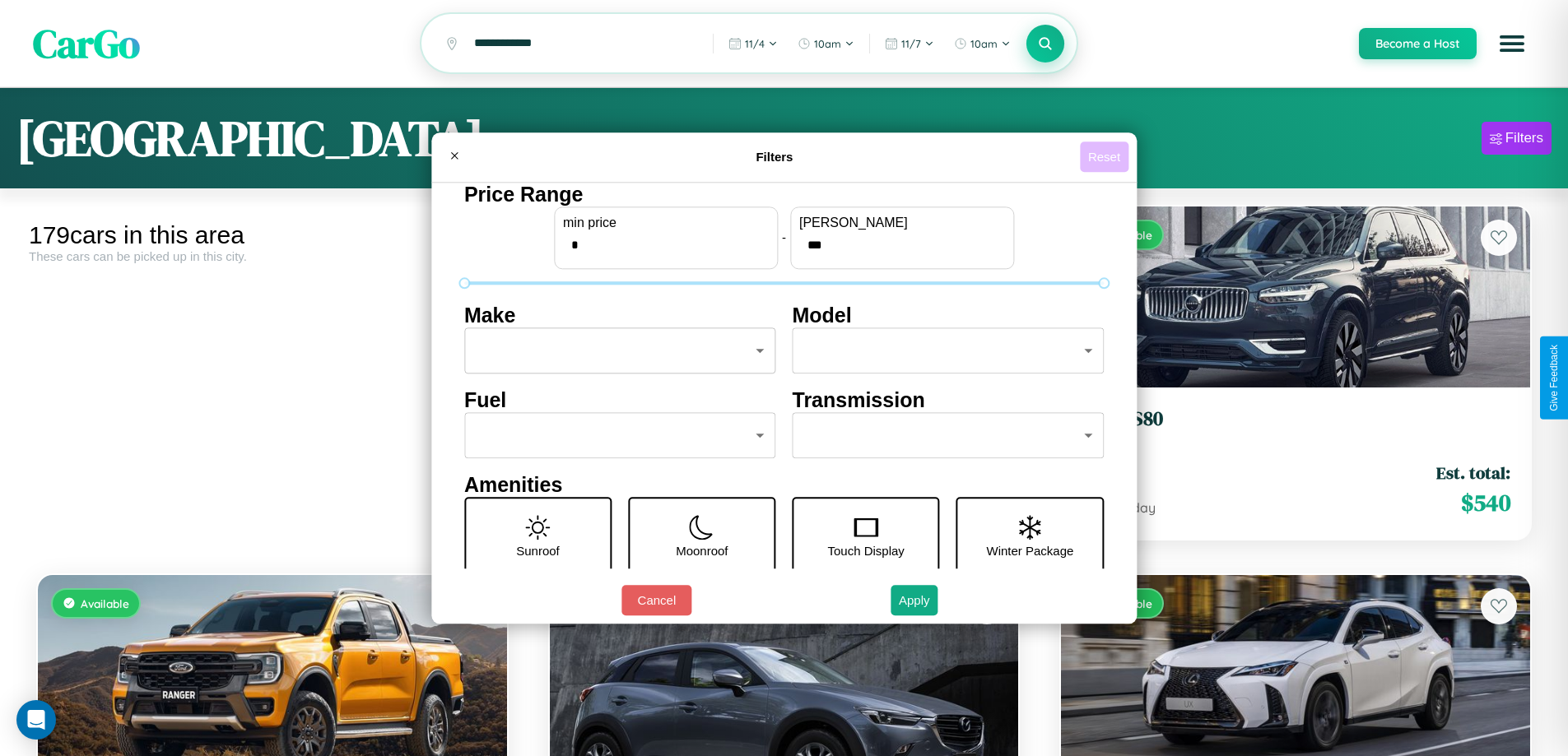
click at [1106, 156] on button "Reset" at bounding box center [1104, 156] width 49 height 30
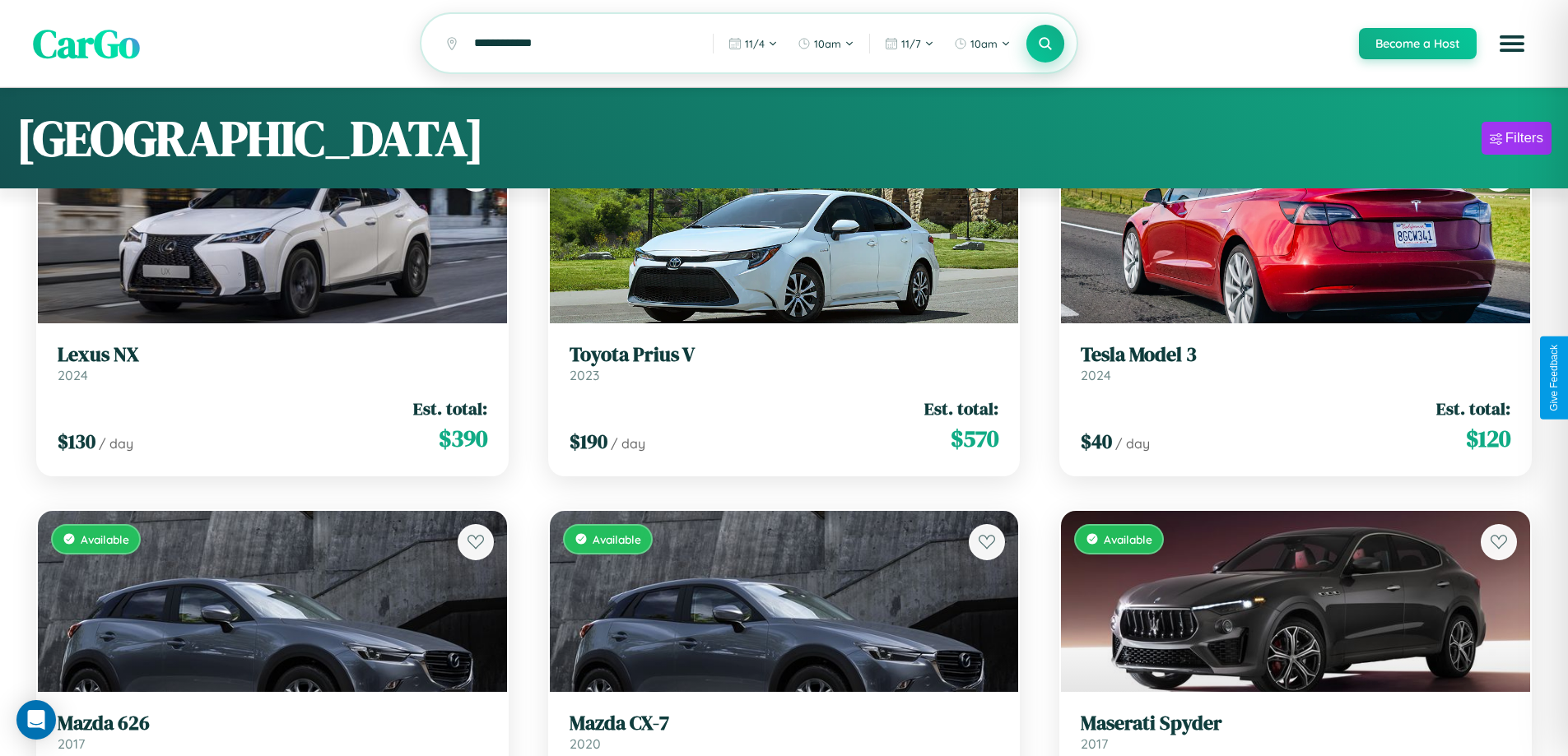
scroll to position [100, 0]
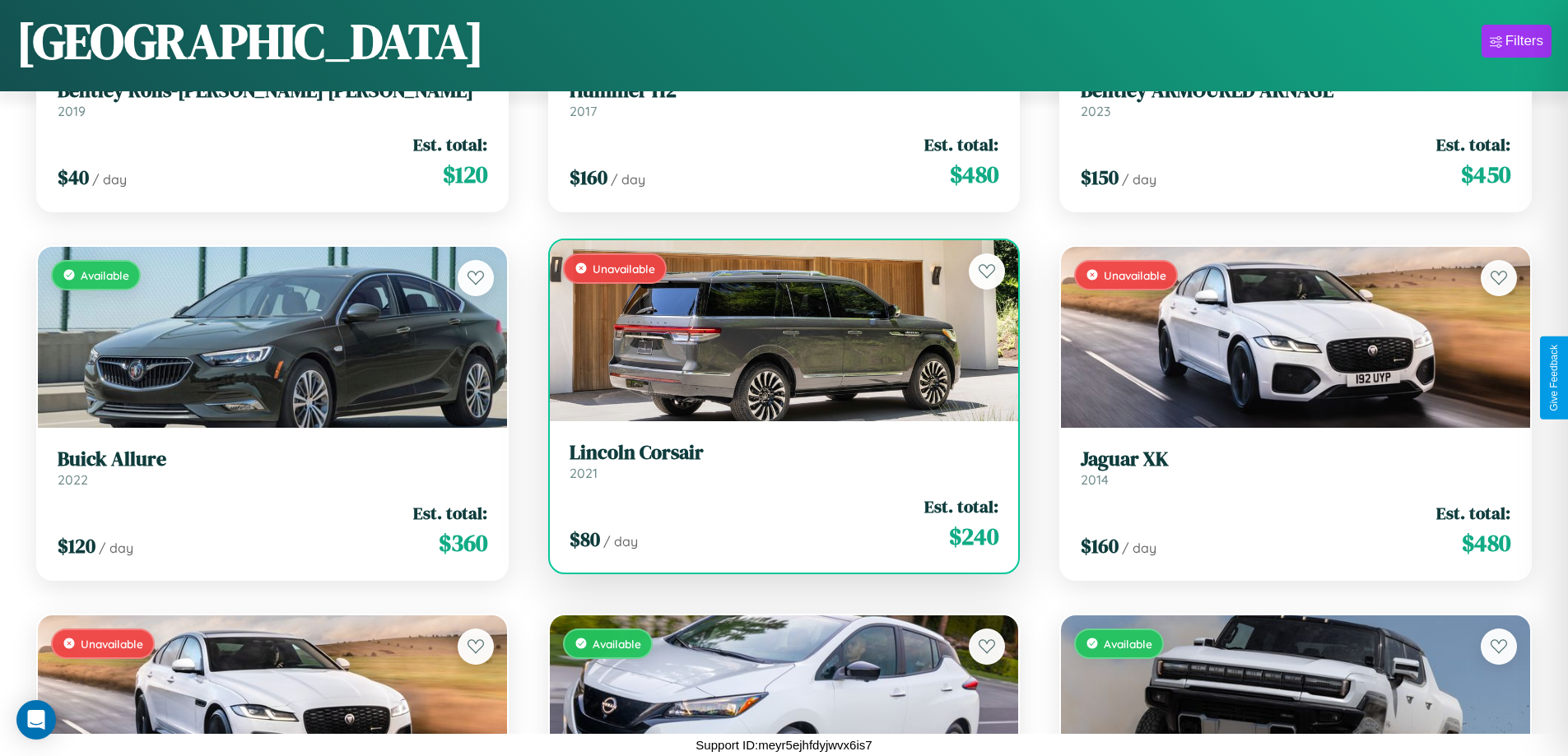
click at [777, 467] on link "Lincoln Corsair 2021" at bounding box center [784, 461] width 430 height 40
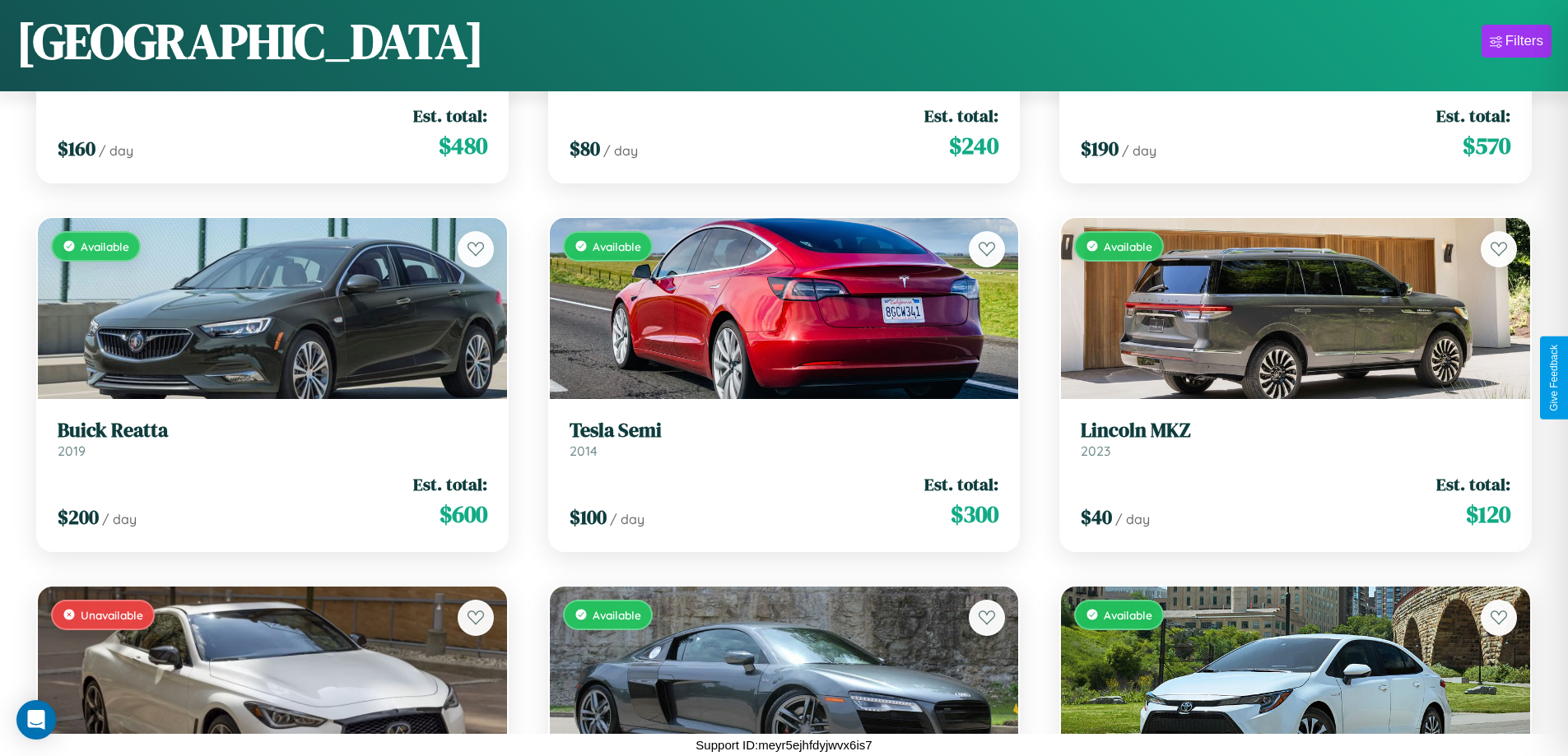
scroll to position [14598, 0]
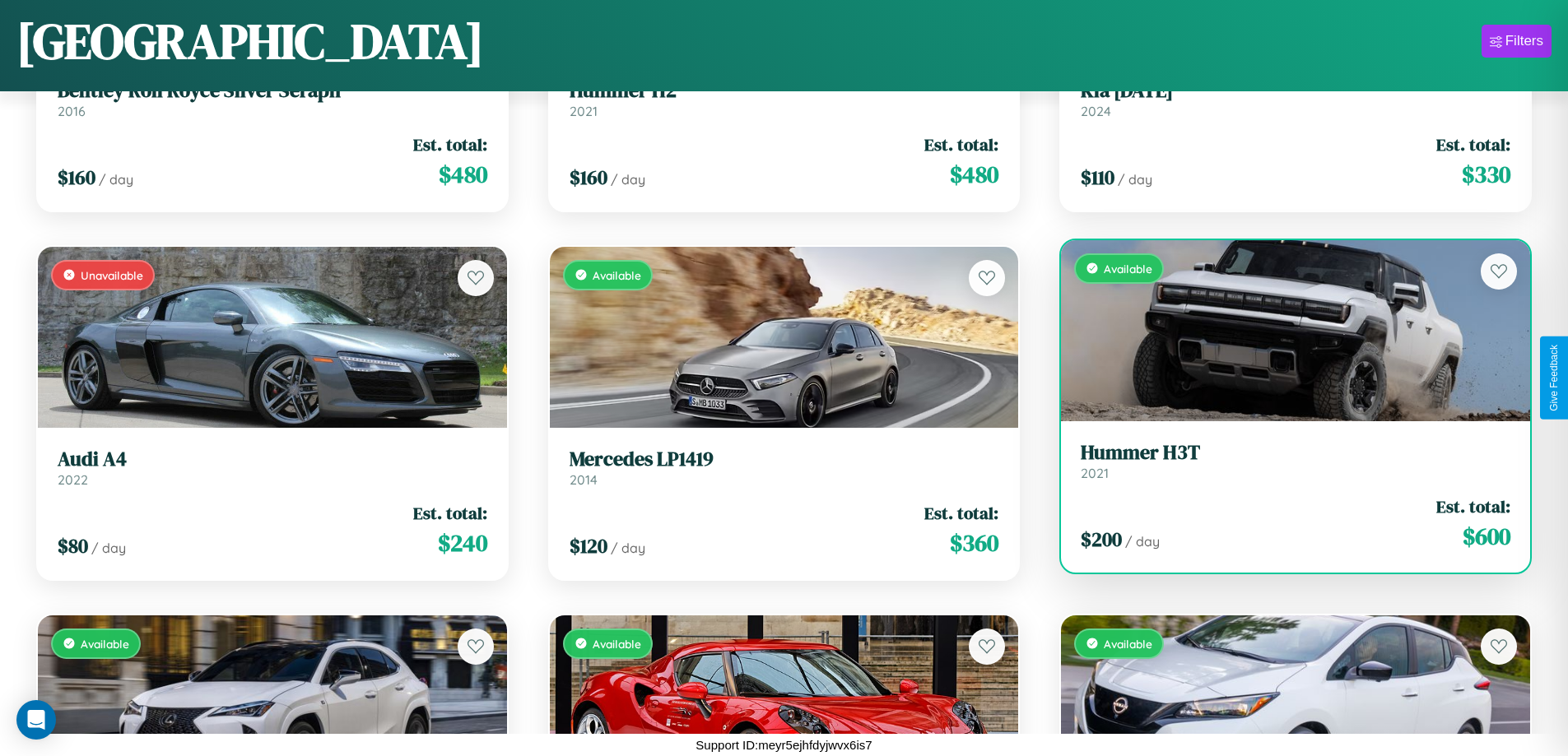
click at [1285, 461] on h3 "Hummer H3T" at bounding box center [1296, 452] width 430 height 24
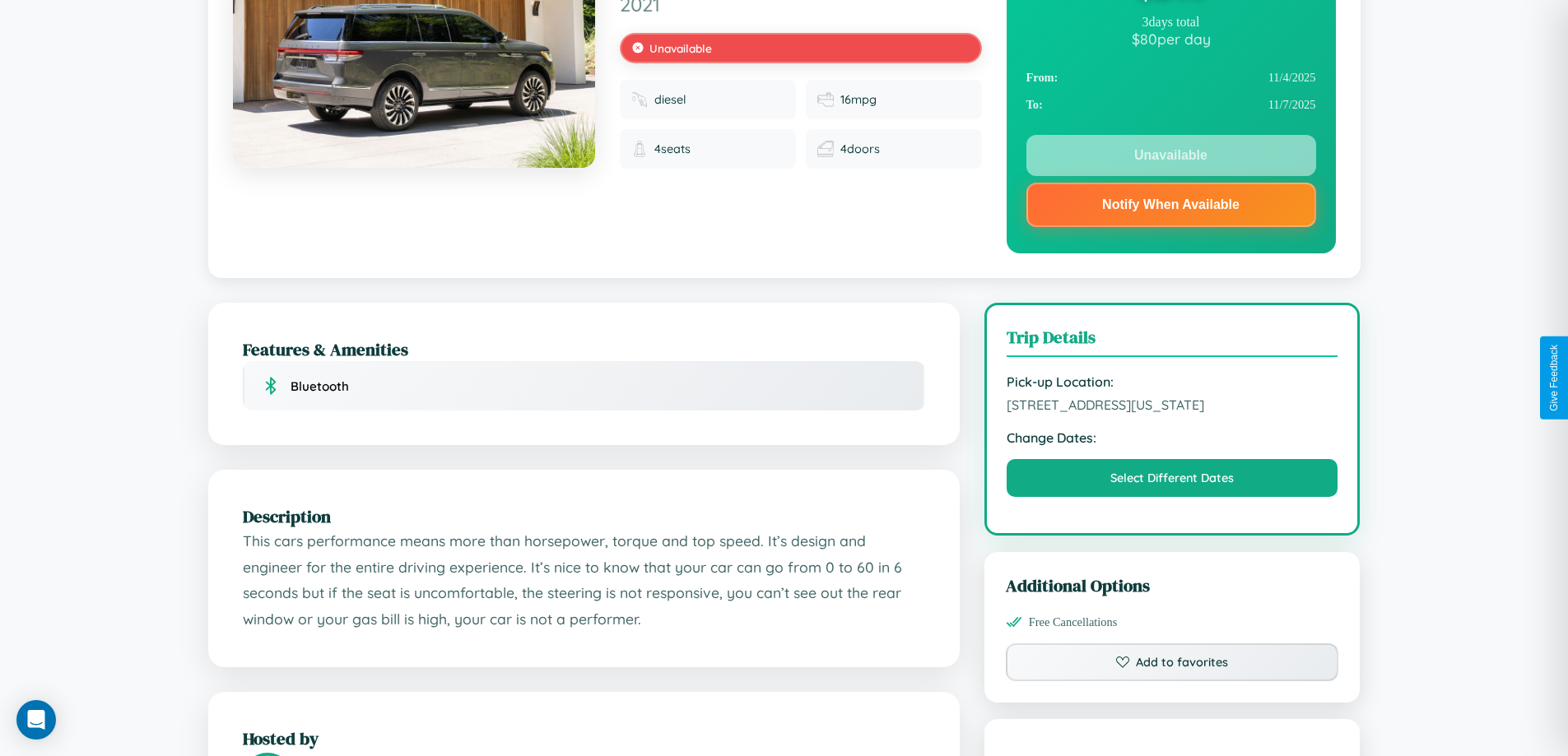
scroll to position [229, 0]
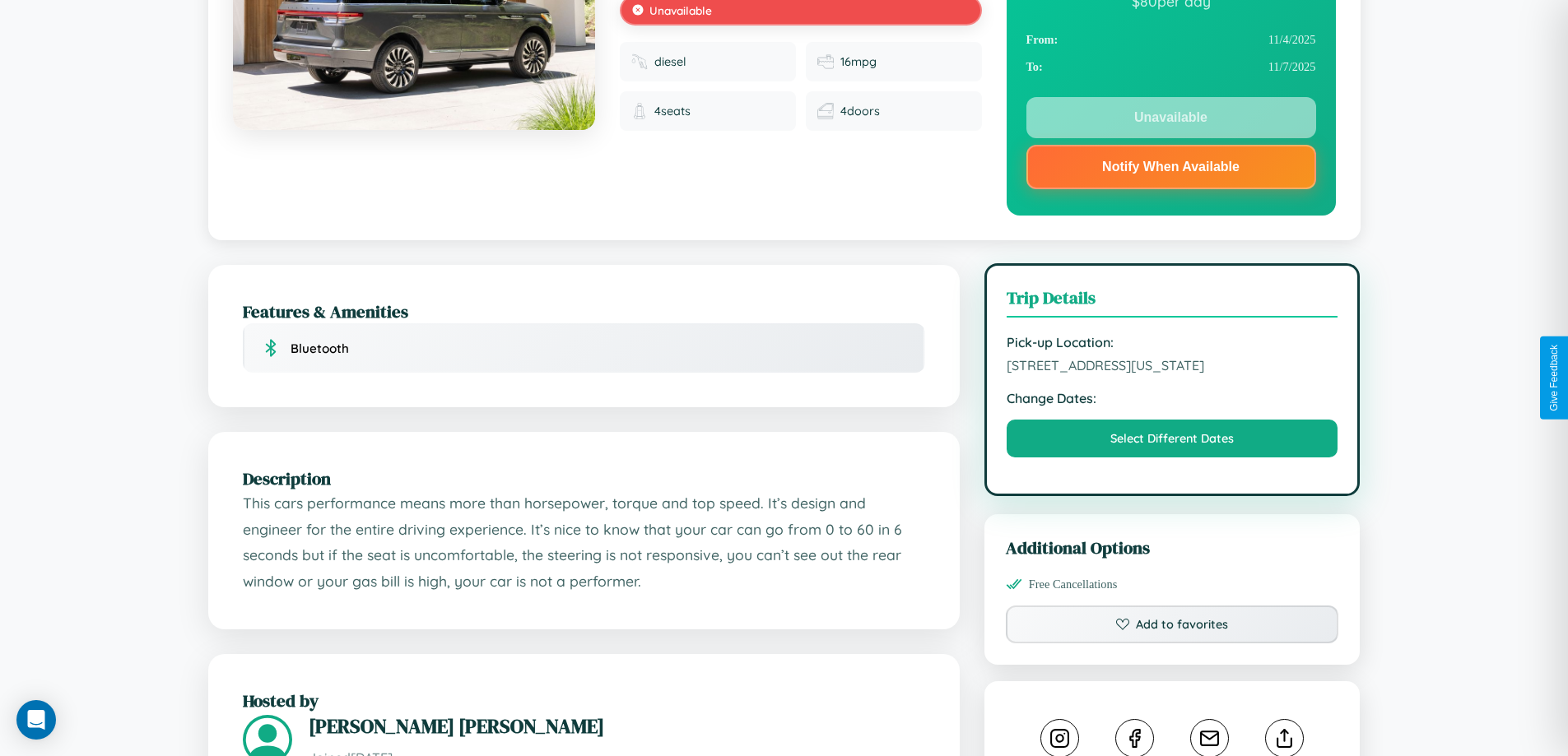
click at [1172, 373] on span "6524 Maple Street Philadelphia Pennsylvania 85933 United States" at bounding box center [1172, 365] width 332 height 16
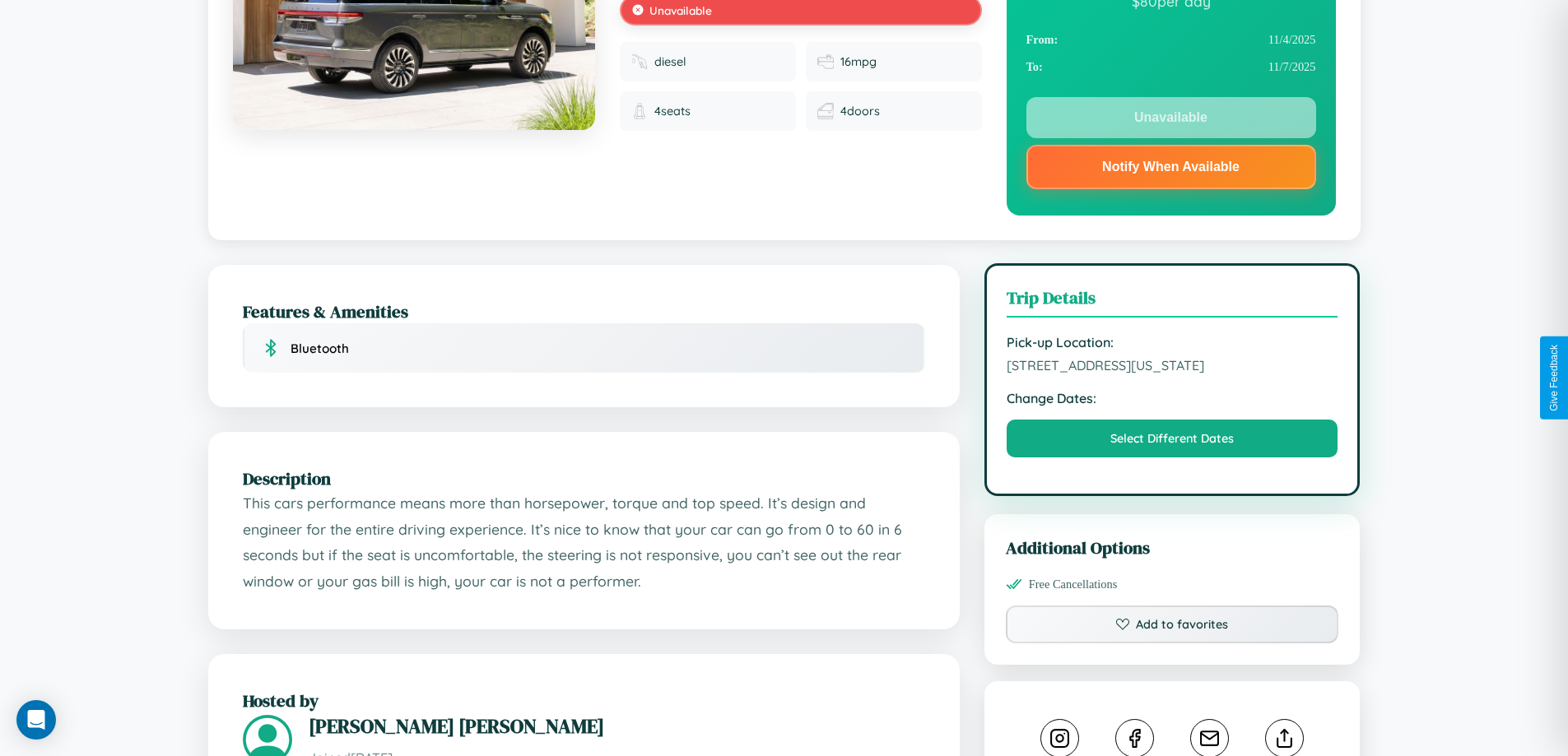
click at [1172, 373] on span "6524 Maple Street Philadelphia Pennsylvania 85933 United States" at bounding box center [1172, 365] width 332 height 16
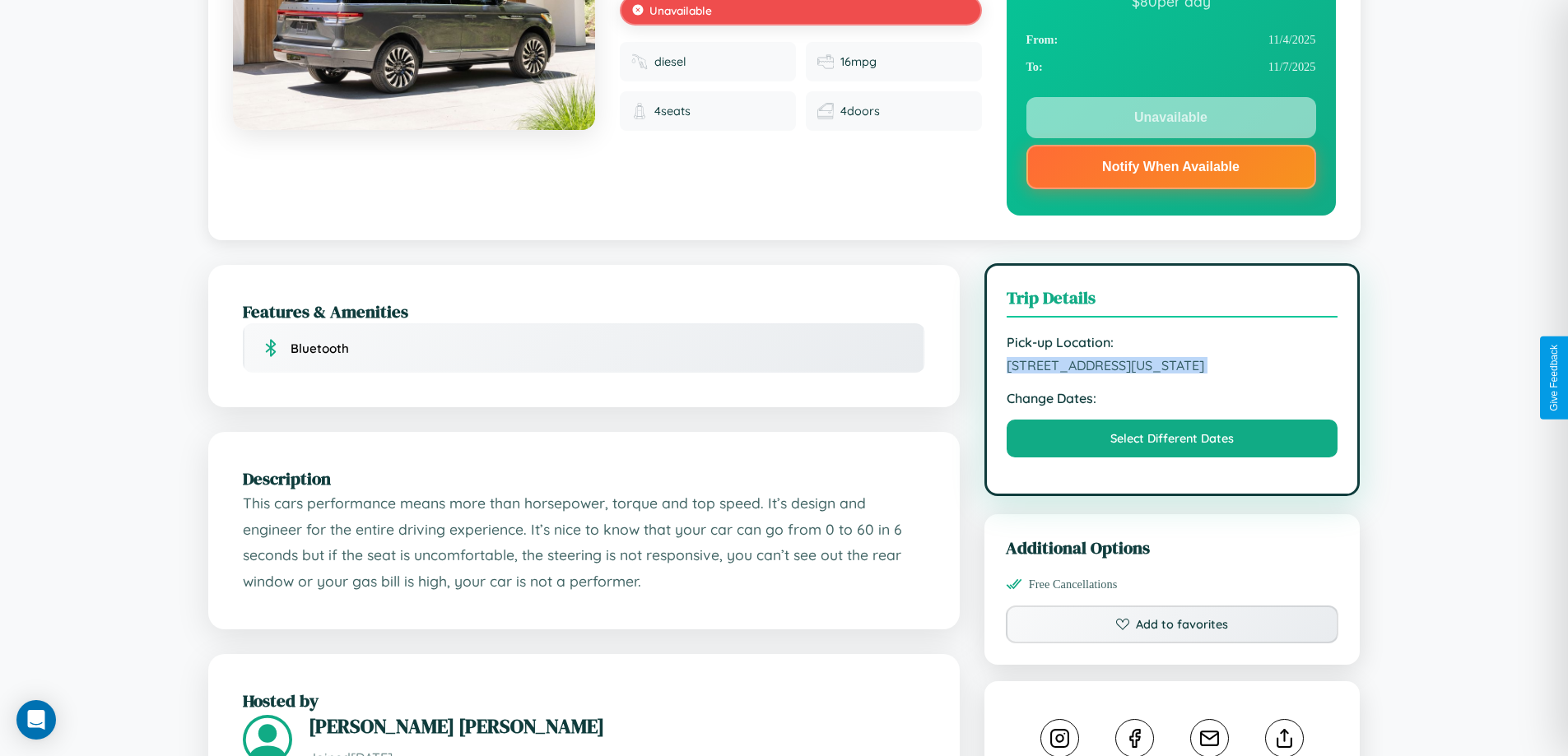
click at [1172, 373] on span "6524 Maple Street Philadelphia Pennsylvania 85933 United States" at bounding box center [1172, 365] width 332 height 16
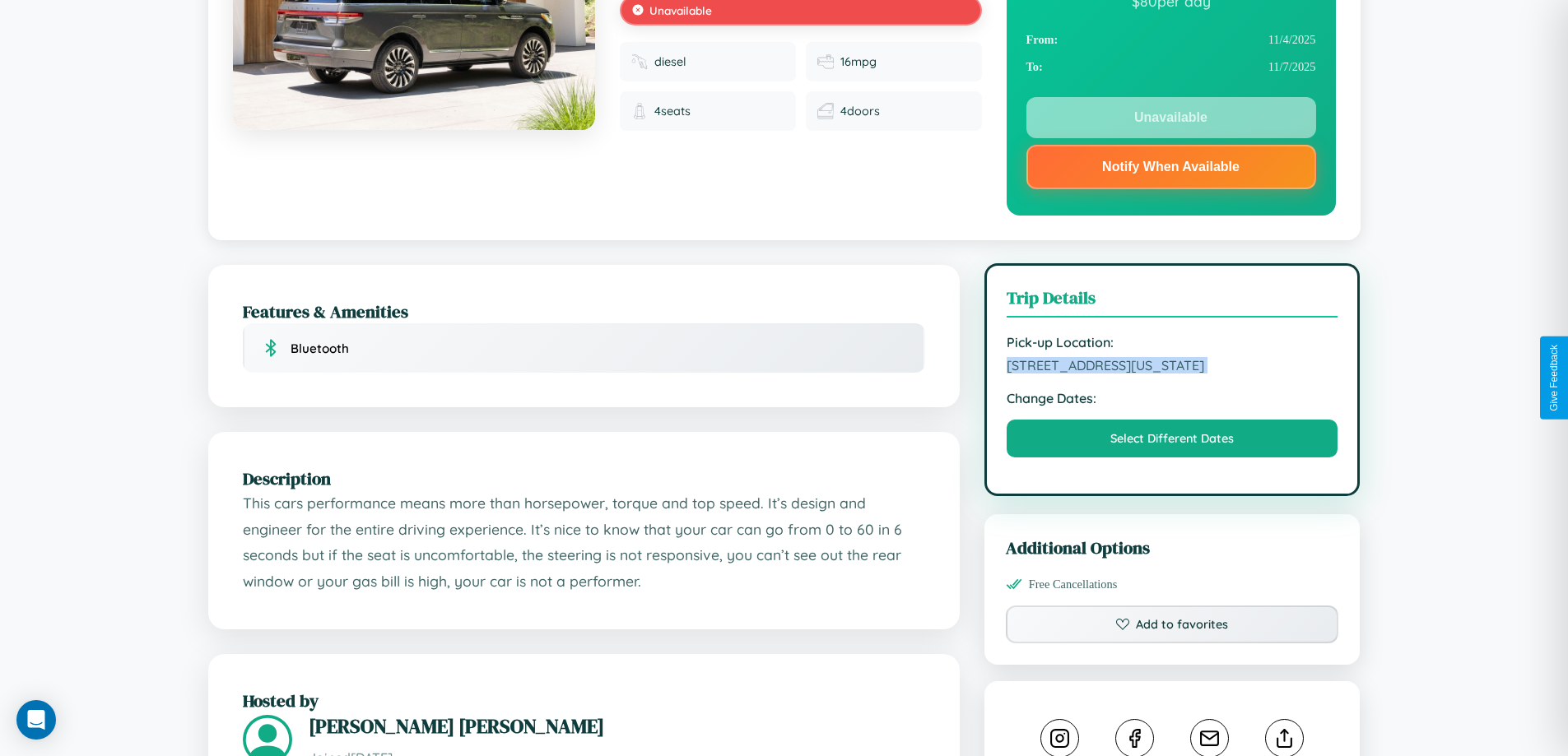
click at [1172, 373] on span "6524 Maple Street Philadelphia Pennsylvania 85933 United States" at bounding box center [1172, 365] width 332 height 16
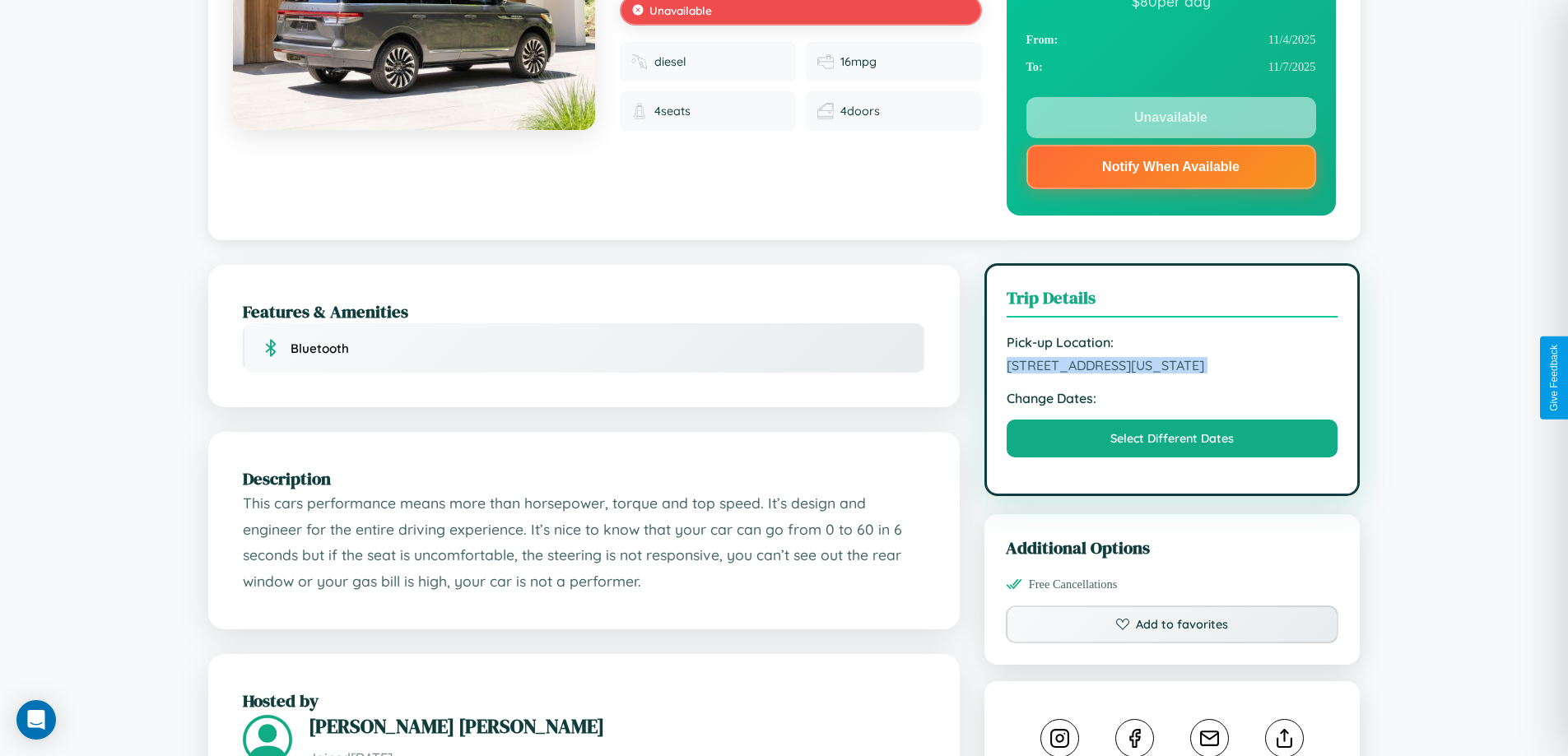
click at [1172, 373] on span "6524 Maple Street Philadelphia Pennsylvania 85933 United States" at bounding box center [1172, 365] width 332 height 16
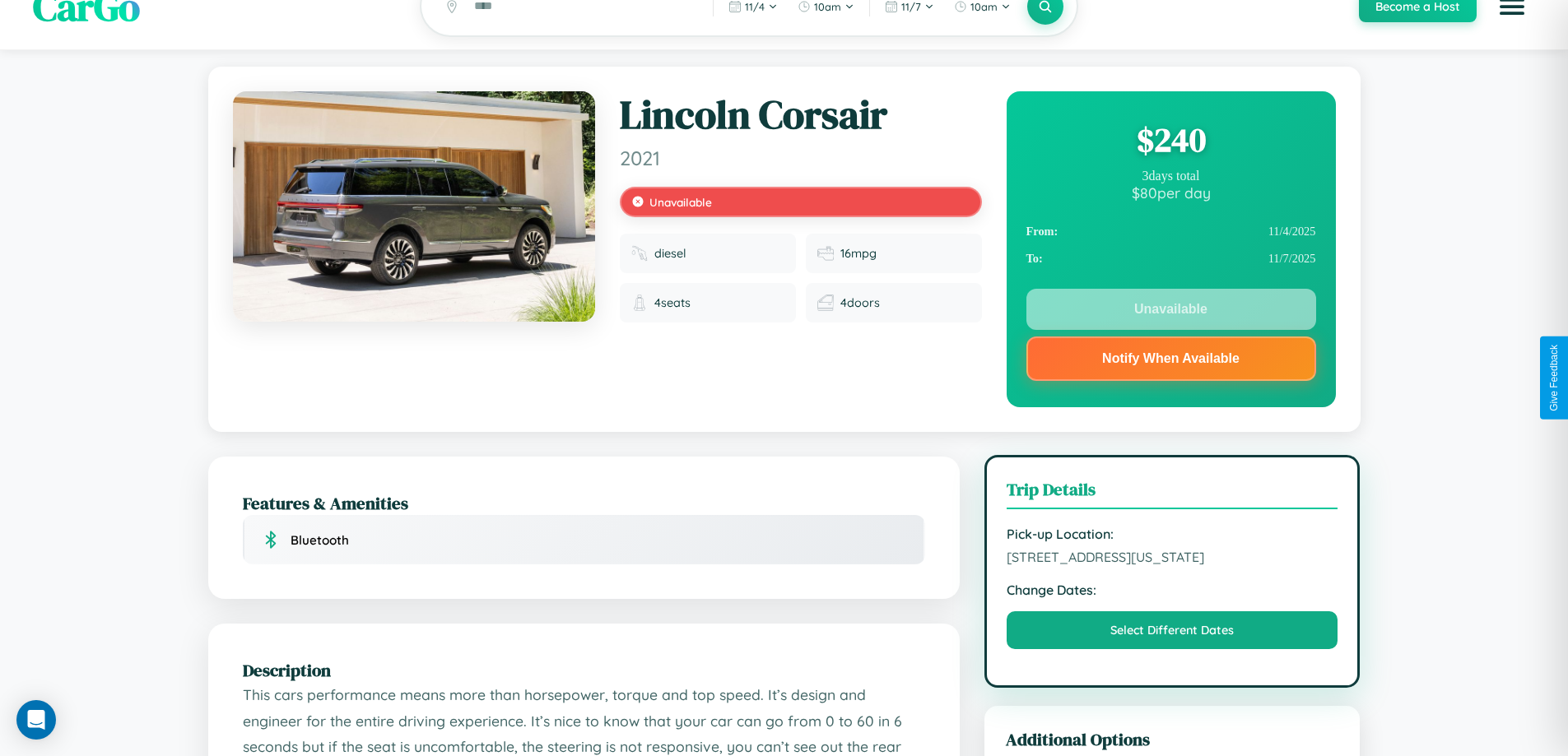
scroll to position [0, 0]
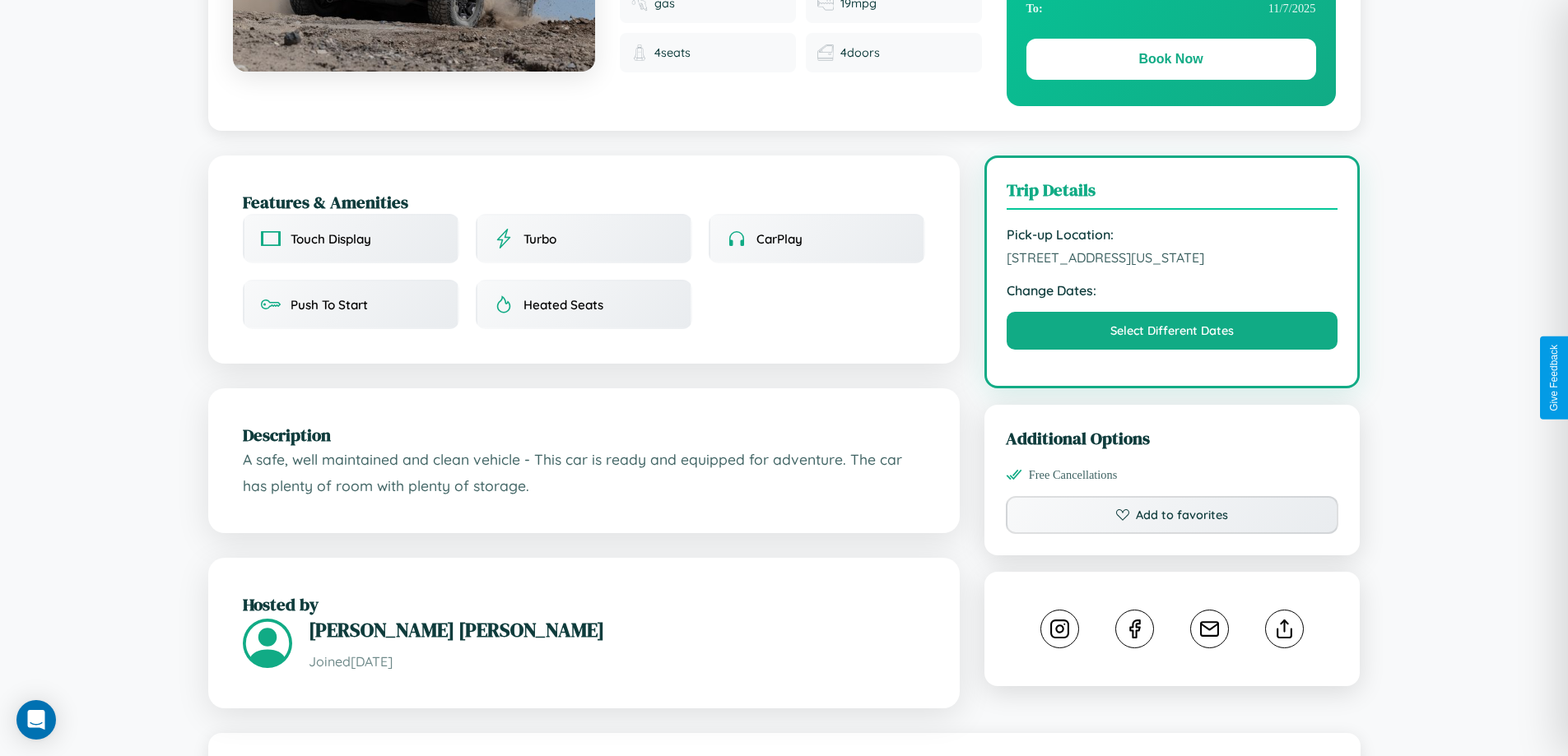
scroll to position [557, 0]
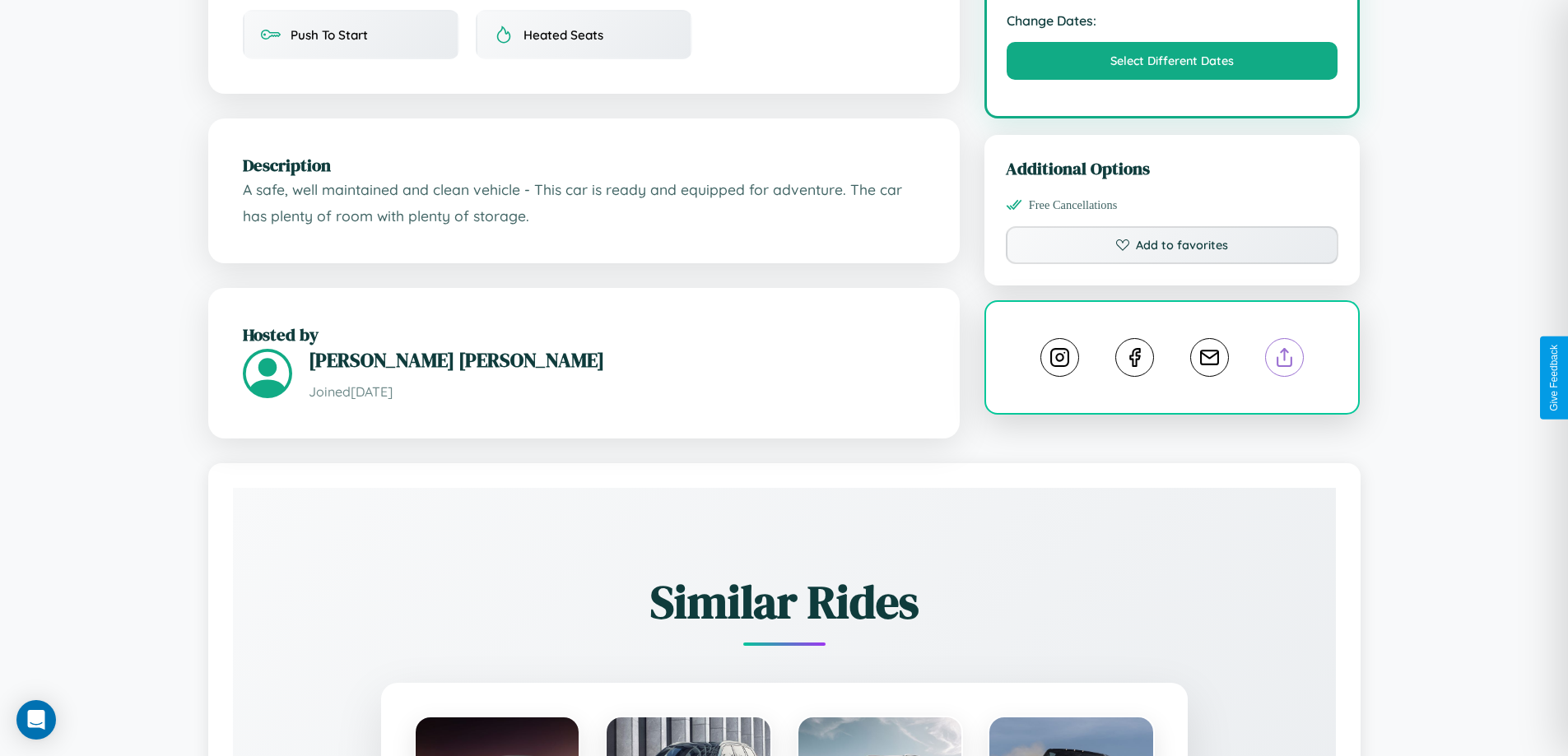
click at [1285, 360] on line at bounding box center [1285, 355] width 0 height 12
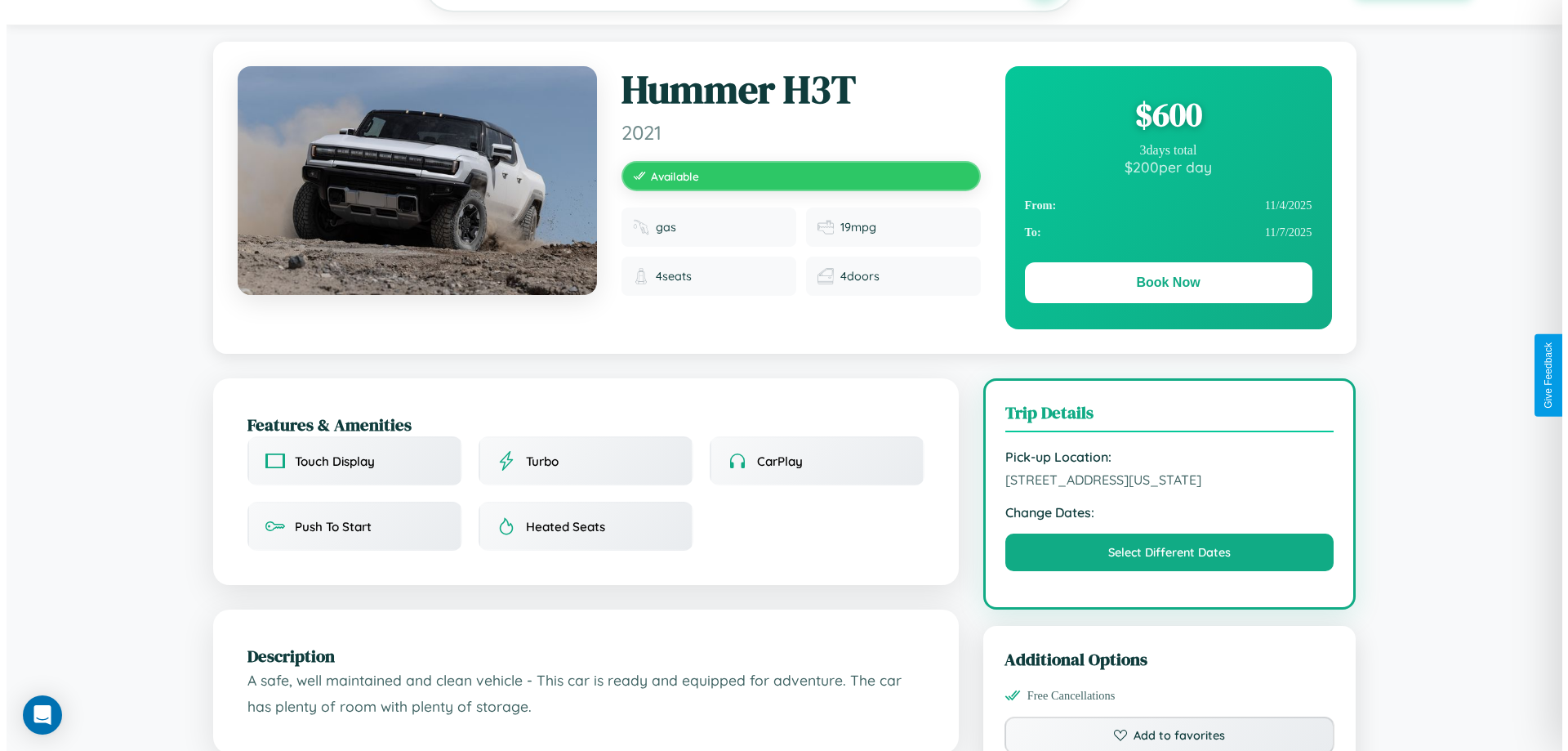
scroll to position [0, 0]
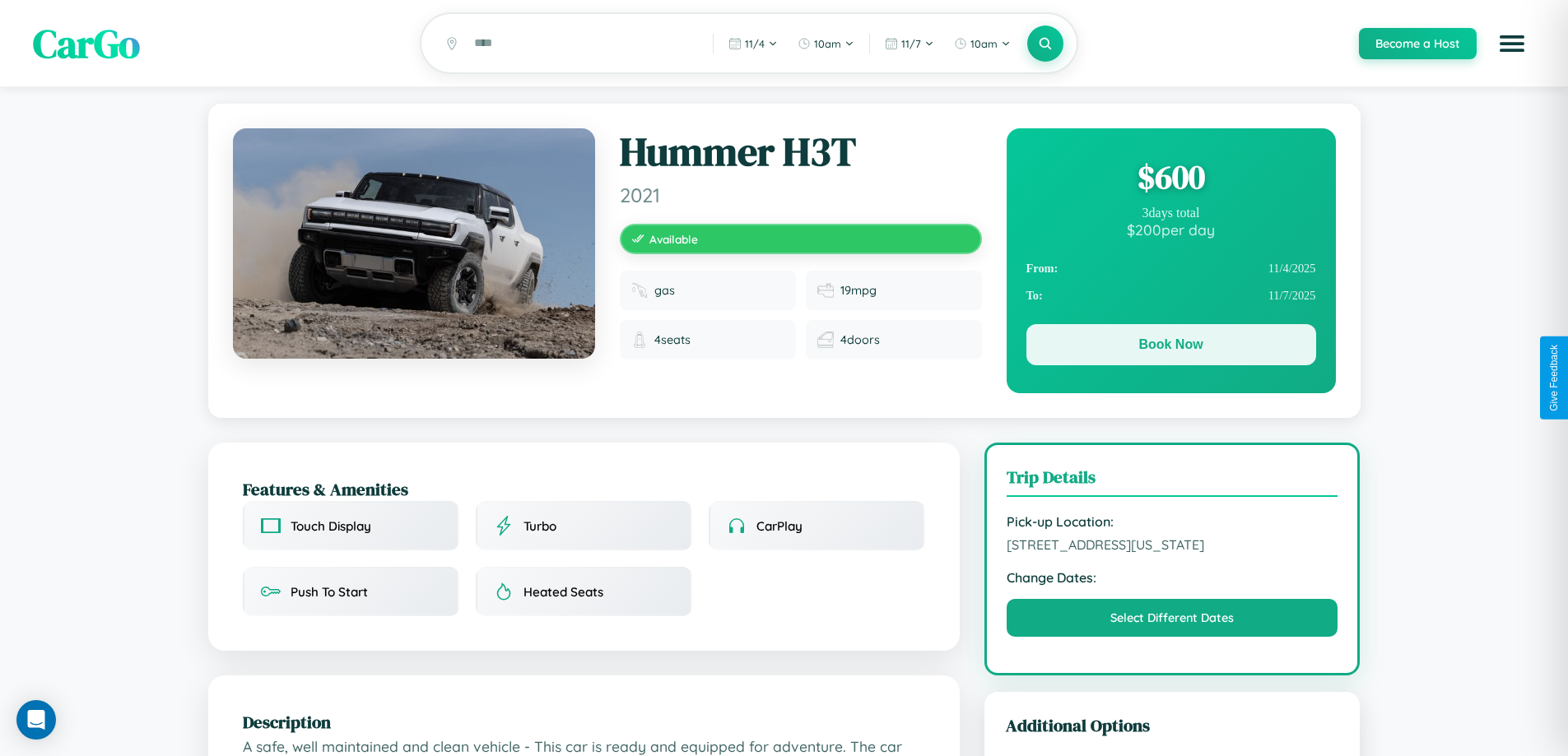
click at [1170, 347] on button "Book Now" at bounding box center [1171, 345] width 290 height 41
